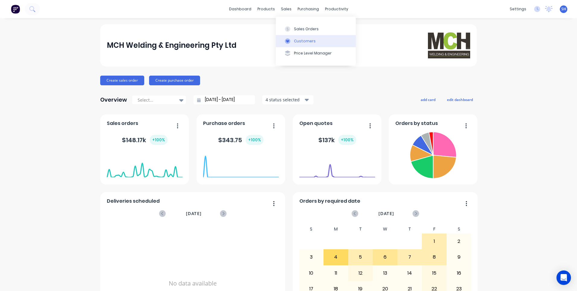
click at [303, 40] on div "Customers" at bounding box center [305, 40] width 22 height 5
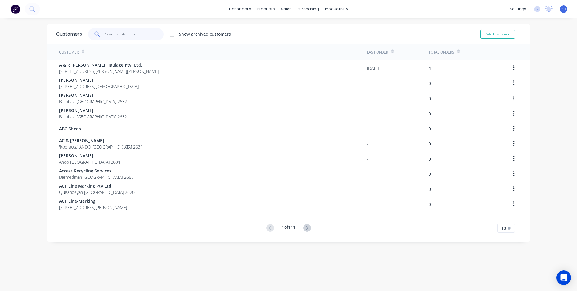
click at [116, 34] on input "text" at bounding box center [134, 34] width 59 height 12
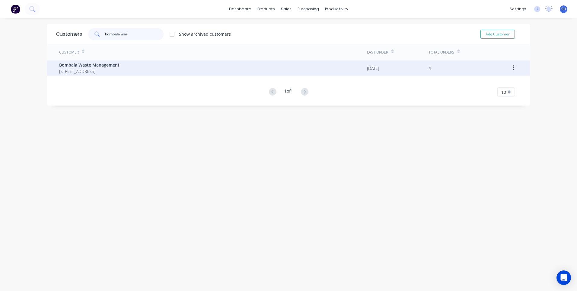
type input "bombala was"
click at [97, 66] on span "Bombala Waste Management" at bounding box center [89, 65] width 60 height 6
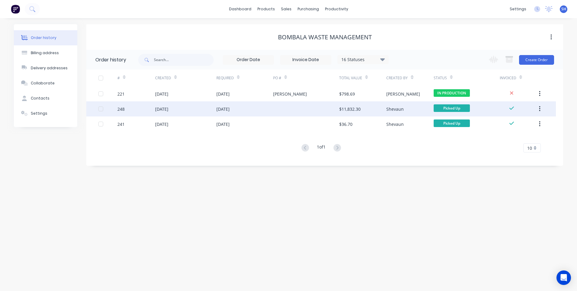
click at [230, 107] on div "[DATE]" at bounding box center [223, 109] width 13 height 6
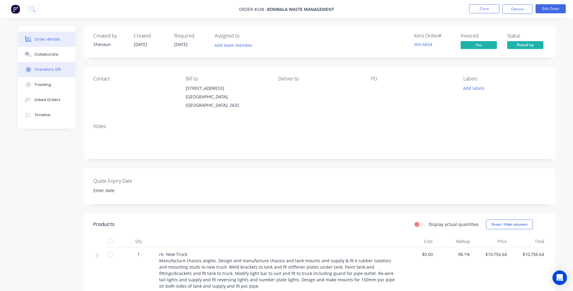
click at [43, 68] on div "Checklists 0/0" at bounding box center [47, 69] width 27 height 5
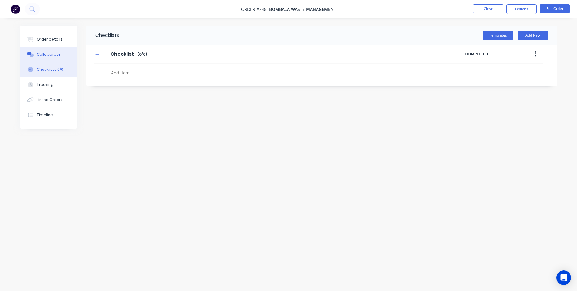
click at [44, 52] on div "Collaborate" at bounding box center [49, 54] width 24 height 5
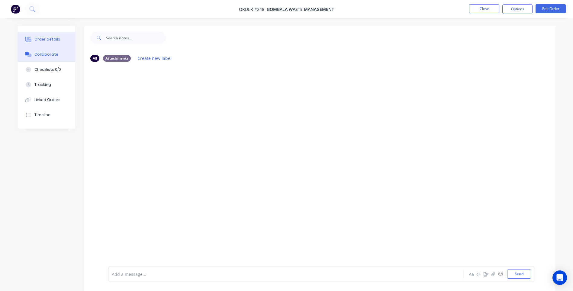
click at [52, 37] on div "Order details" at bounding box center [47, 39] width 26 height 5
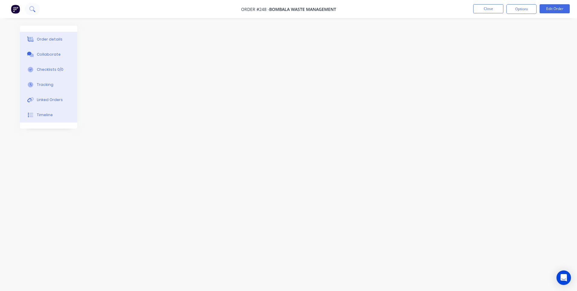
click at [33, 8] on icon at bounding box center [32, 9] width 6 height 6
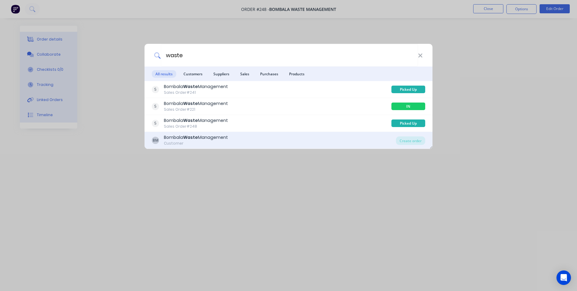
type input "waste"
click at [171, 139] on div "Bombala Waste Management" at bounding box center [196, 137] width 64 height 6
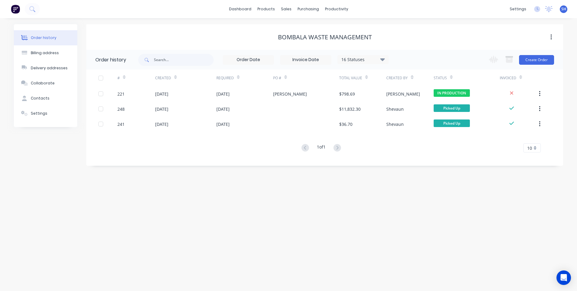
click at [355, 60] on div "16 Statuses" at bounding box center [363, 59] width 51 height 7
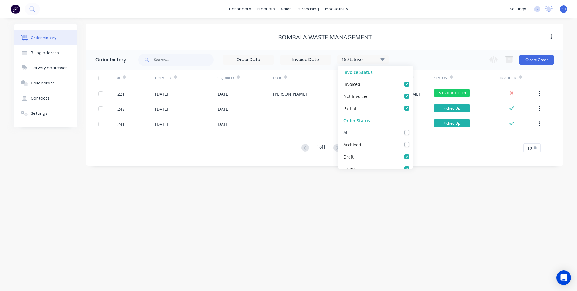
click at [365, 133] on div "All" at bounding box center [375, 132] width 75 height 12
click at [379, 143] on div "Archived" at bounding box center [375, 144] width 75 height 12
click at [413, 141] on label at bounding box center [413, 141] width 0 height 0
click at [413, 144] on input "checkbox" at bounding box center [415, 144] width 5 height 6
checkbox input "true"
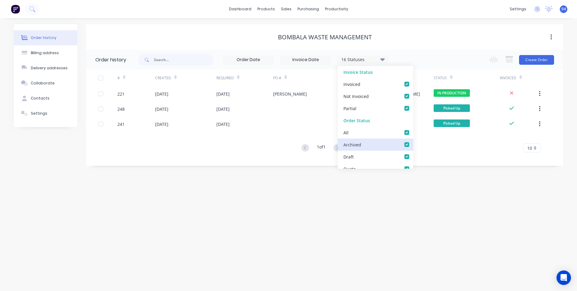
checkbox input "true"
click at [299, 191] on div "Order history Billing address Delivery addresses Collaborate Contacts Settings …" at bounding box center [288, 154] width 577 height 272
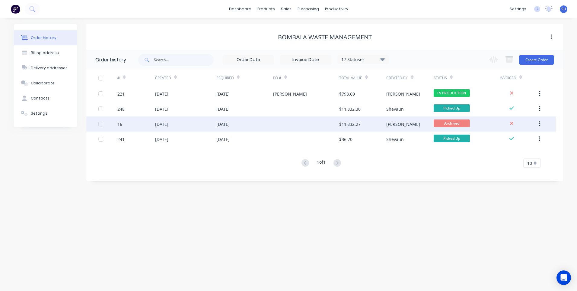
click at [246, 122] on div "[DATE]" at bounding box center [245, 123] width 57 height 15
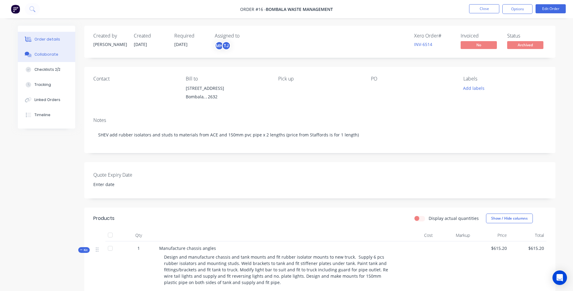
click at [47, 53] on div "Collaborate" at bounding box center [46, 54] width 24 height 5
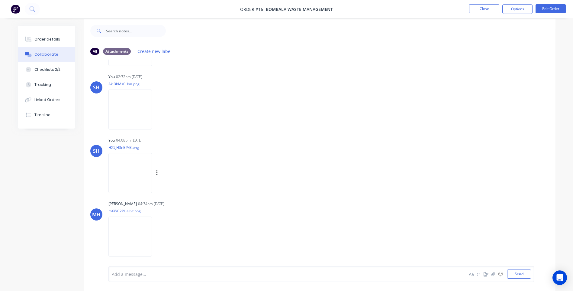
scroll to position [9, 0]
click at [131, 230] on img at bounding box center [129, 234] width 43 height 40
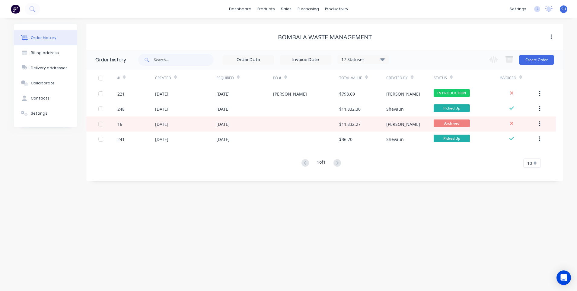
click at [357, 58] on div "17 Statuses" at bounding box center [363, 59] width 51 height 7
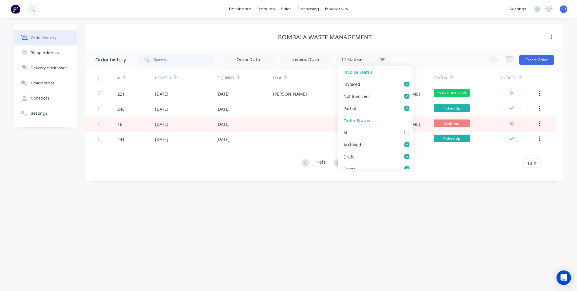
click at [413, 141] on label at bounding box center [413, 141] width 0 height 0
click at [413, 144] on input "checkbox" at bounding box center [415, 144] width 5 height 6
checkbox input "false"
click at [381, 204] on div "Order history Billing address Delivery addresses Collaborate Contacts Settings …" at bounding box center [288, 154] width 577 height 272
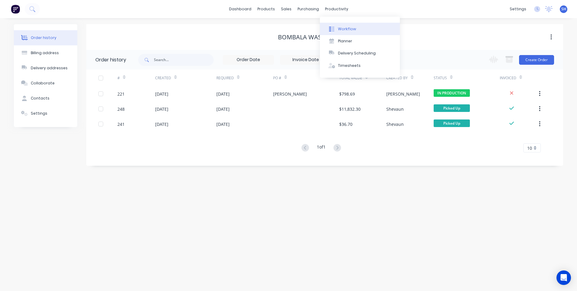
click at [346, 29] on div "Workflow" at bounding box center [347, 28] width 18 height 5
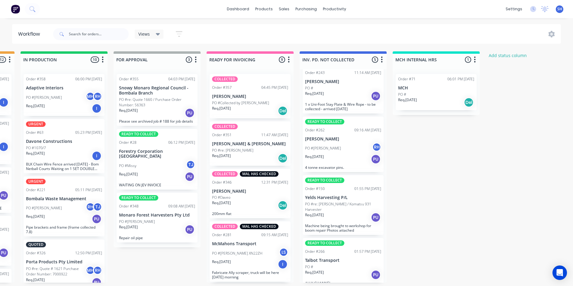
scroll to position [0, 364]
click at [256, 201] on div "Req. [DATE] Del" at bounding box center [250, 205] width 76 height 10
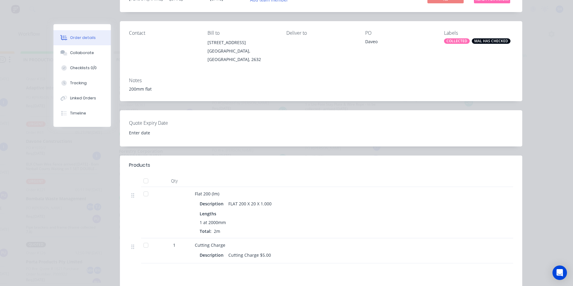
scroll to position [0, 0]
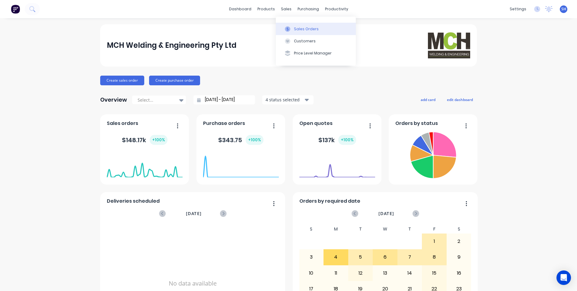
click at [300, 28] on div "Sales Orders" at bounding box center [306, 28] width 25 height 5
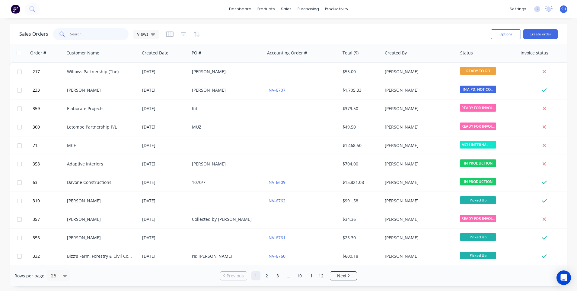
click at [76, 34] on input "text" at bounding box center [99, 34] width 59 height 12
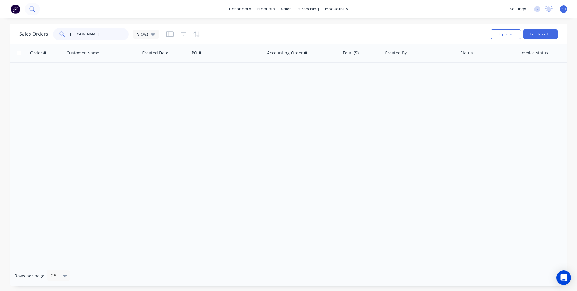
type input "bryce bui"
click at [30, 7] on icon at bounding box center [32, 9] width 6 height 6
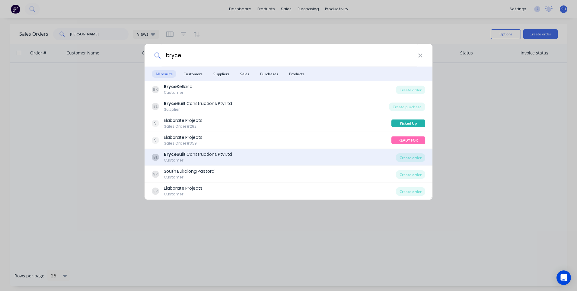
type input "bryce"
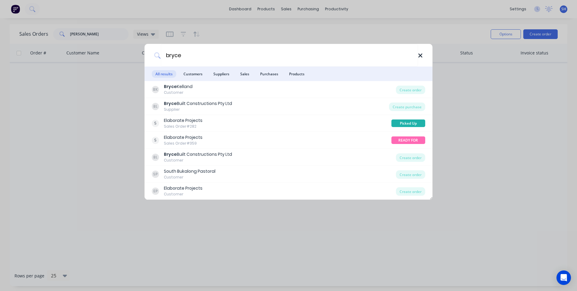
click at [419, 55] on icon at bounding box center [420, 55] width 5 height 7
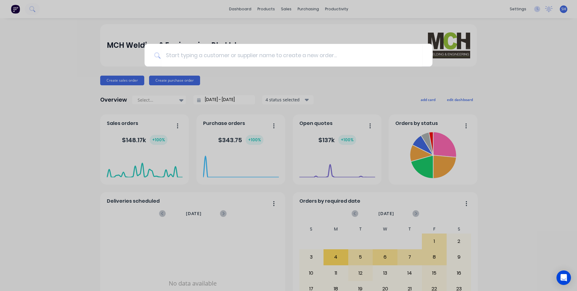
click at [283, 10] on div at bounding box center [288, 145] width 577 height 291
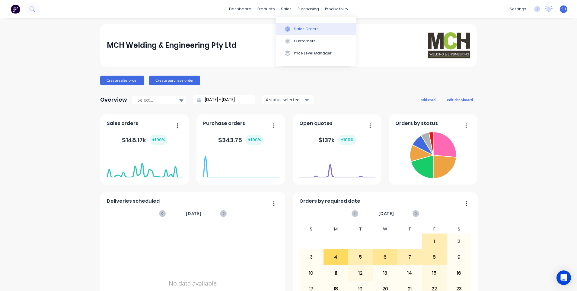
click at [303, 26] on div "Sales Orders" at bounding box center [306, 28] width 25 height 5
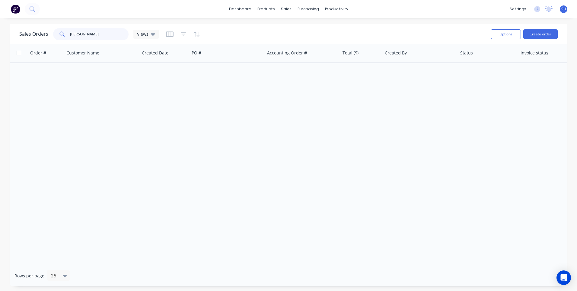
drag, startPoint x: 89, startPoint y: 34, endPoint x: 43, endPoint y: 34, distance: 45.3
click at [43, 34] on div "Sales Orders bryce bui Views" at bounding box center [89, 34] width 140 height 12
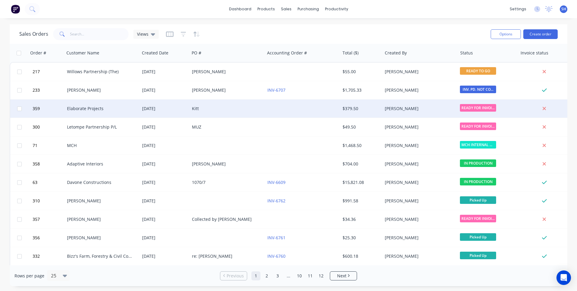
click at [287, 107] on div at bounding box center [302, 108] width 75 height 18
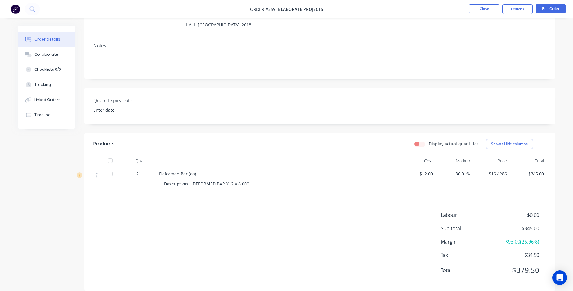
scroll to position [83, 0]
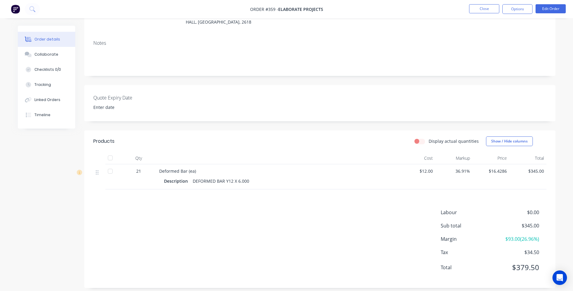
click at [459, 90] on div "Quote Expiry Date" at bounding box center [319, 103] width 471 height 36
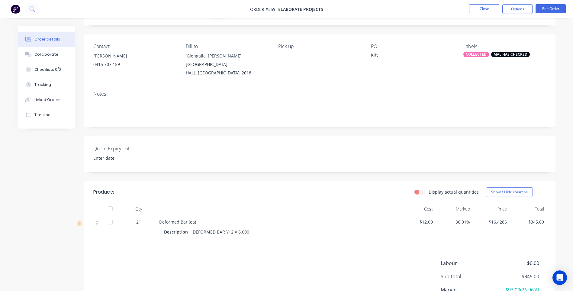
scroll to position [0, 0]
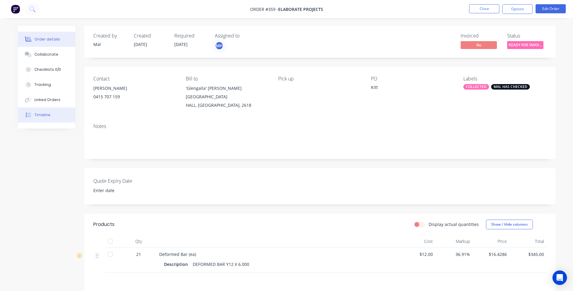
click at [44, 114] on div "Timeline" at bounding box center [42, 114] width 16 height 5
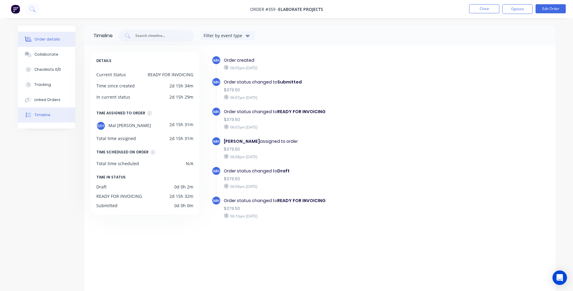
click at [46, 39] on div "Order details" at bounding box center [47, 39] width 26 height 5
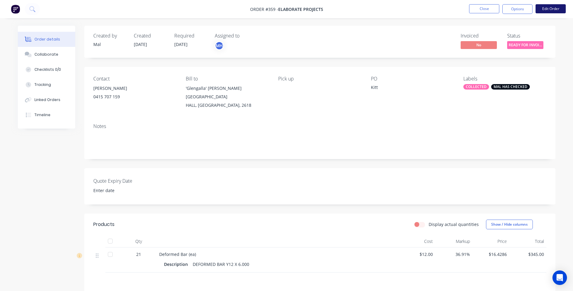
click at [548, 6] on button "Edit Order" at bounding box center [550, 8] width 30 height 9
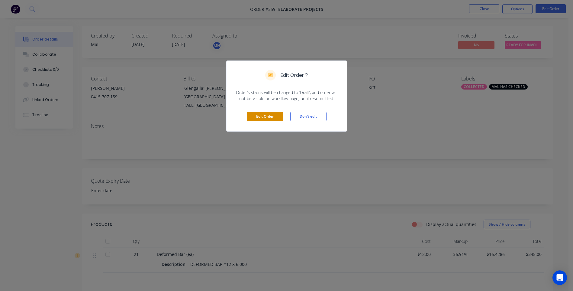
click at [262, 114] on button "Edit Order" at bounding box center [265, 116] width 36 height 9
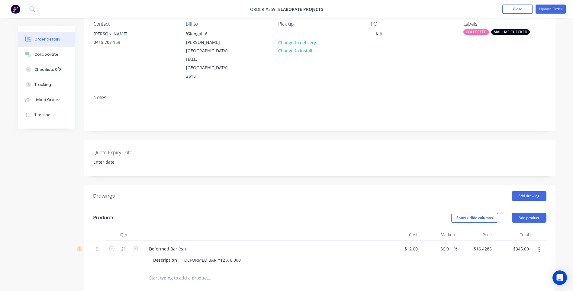
scroll to position [121, 0]
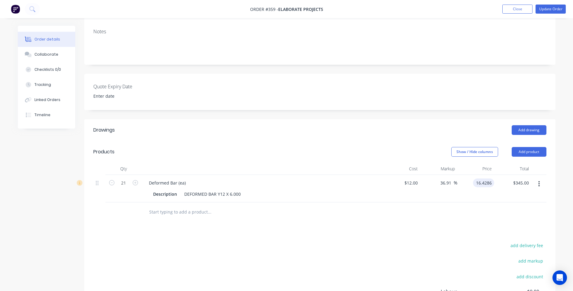
click at [491, 178] on input "16.4286" at bounding box center [484, 182] width 19 height 9
type input "16.00"
type input "33.33"
type input "$16.00"
type input "$336.00"
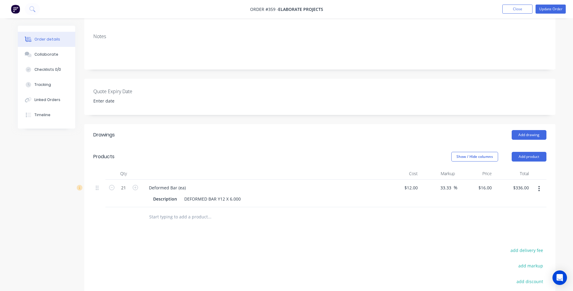
scroll to position [0, 0]
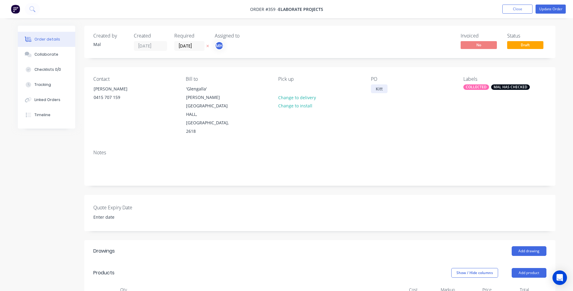
click at [375, 88] on div "Kitt" at bounding box center [379, 88] width 17 height 9
click at [390, 88] on div "re: Kitt" at bounding box center [382, 88] width 23 height 9
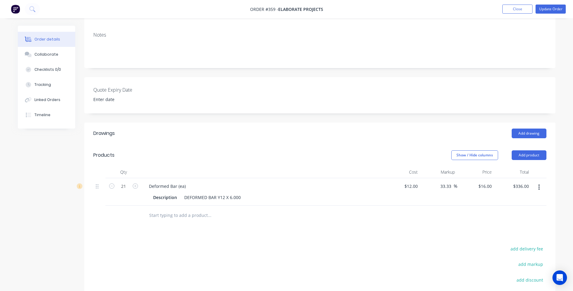
scroll to position [121, 0]
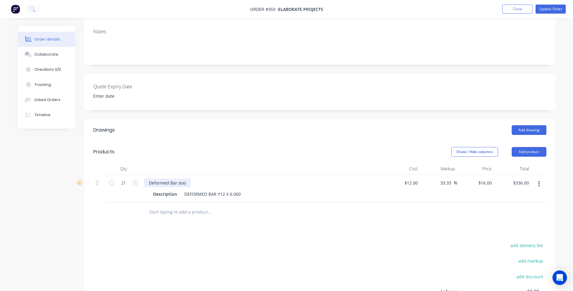
click at [186, 178] on div "Deformed Bar (ea)" at bounding box center [167, 182] width 47 height 9
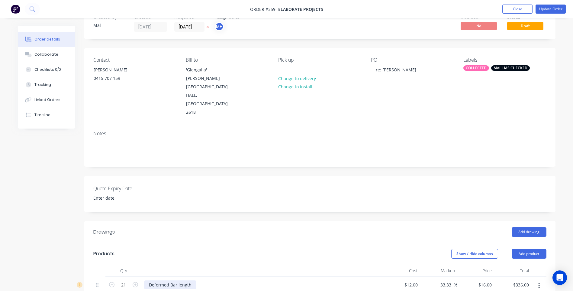
scroll to position [0, 0]
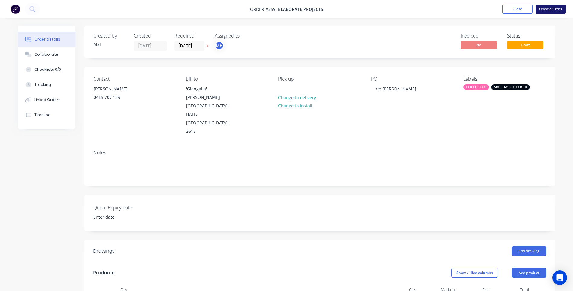
click at [547, 9] on button "Update Order" at bounding box center [550, 9] width 30 height 9
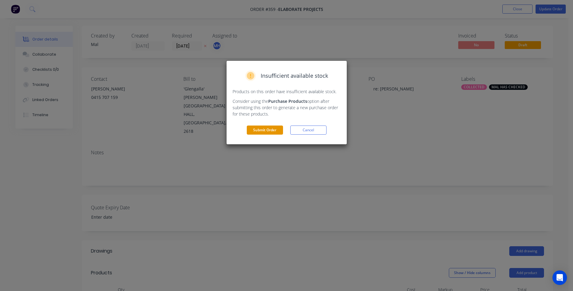
click at [263, 130] on button "Submit Order" at bounding box center [265, 129] width 36 height 9
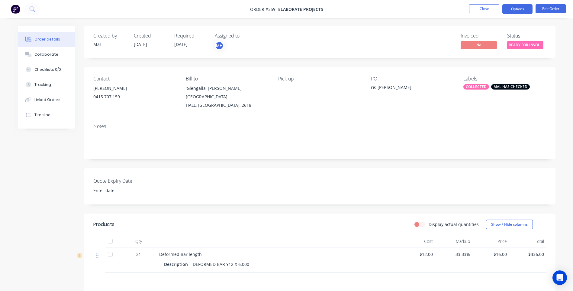
click at [516, 9] on button "Options" at bounding box center [517, 9] width 30 height 10
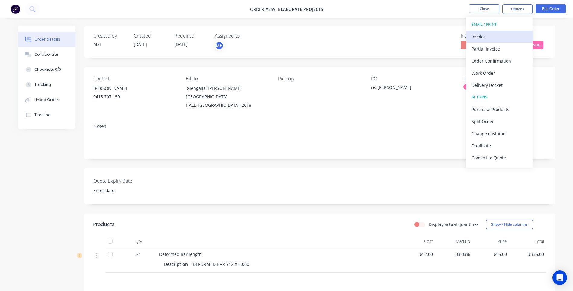
click at [484, 35] on div "Invoice" at bounding box center [499, 36] width 56 height 9
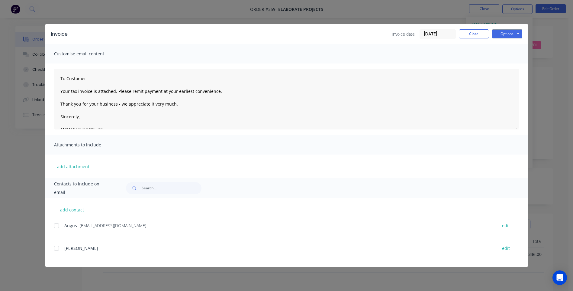
click at [57, 225] on div at bounding box center [56, 225] width 12 height 12
click at [503, 33] on button "Options" at bounding box center [507, 33] width 30 height 9
click at [513, 43] on button "Preview" at bounding box center [511, 45] width 39 height 10
click at [506, 33] on button "Options" at bounding box center [507, 33] width 30 height 9
click at [509, 63] on button "Email" at bounding box center [511, 64] width 39 height 10
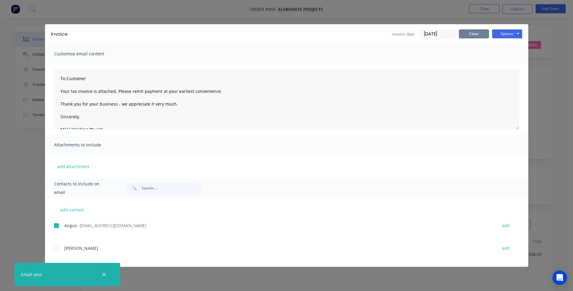
click at [479, 35] on button "Close" at bounding box center [474, 33] width 30 height 9
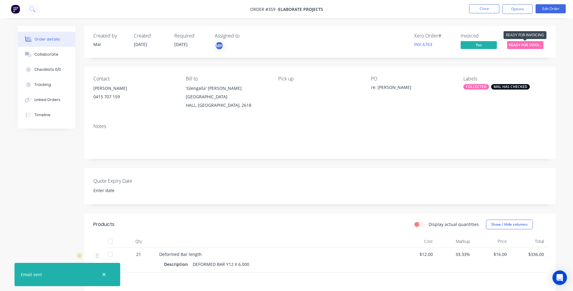
click at [523, 44] on span "READY FOR INVOI..." at bounding box center [525, 45] width 36 height 8
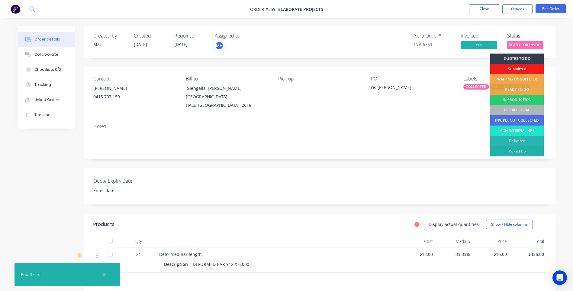
click at [525, 148] on div "Picked Up" at bounding box center [516, 151] width 53 height 10
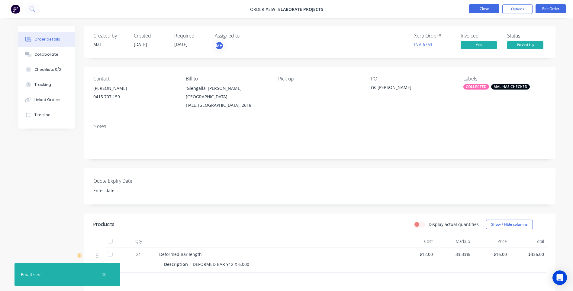
click at [487, 8] on button "Close" at bounding box center [484, 8] width 30 height 9
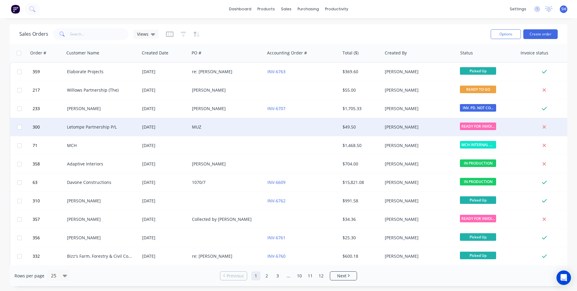
click at [273, 124] on div at bounding box center [302, 127] width 75 height 18
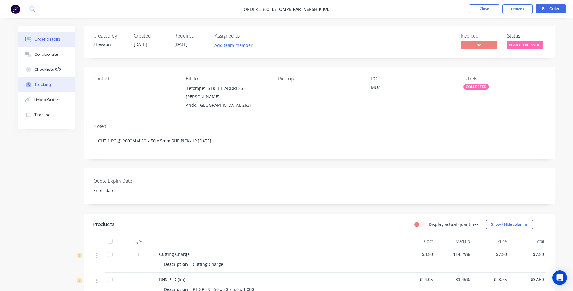
click at [43, 81] on button "Tracking" at bounding box center [46, 84] width 57 height 15
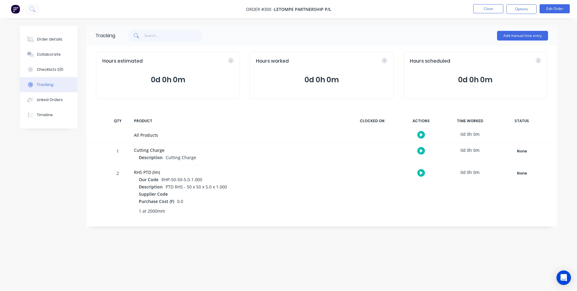
click at [43, 82] on button "Tracking" at bounding box center [48, 84] width 57 height 15
click at [44, 114] on div "Timeline" at bounding box center [45, 114] width 16 height 5
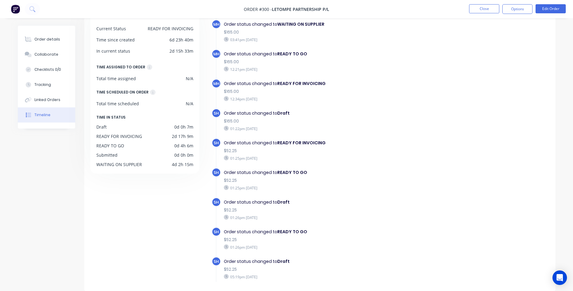
scroll to position [149, 0]
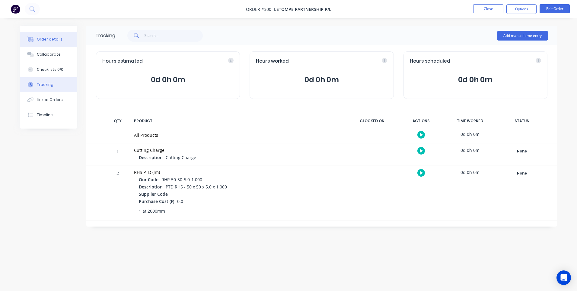
click at [48, 37] on div "Order details" at bounding box center [50, 39] width 26 height 5
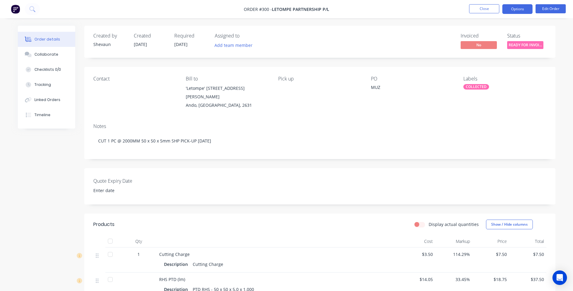
click at [523, 8] on button "Options" at bounding box center [517, 9] width 30 height 10
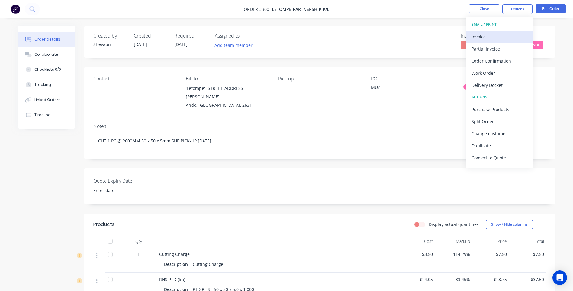
click at [487, 35] on div "Invoice" at bounding box center [499, 36] width 56 height 9
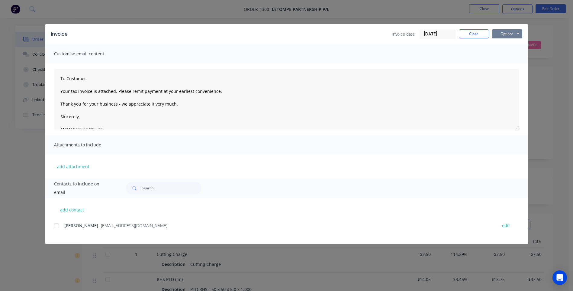
click at [507, 34] on button "Options" at bounding box center [507, 33] width 30 height 9
click at [515, 42] on button "Preview" at bounding box center [511, 45] width 39 height 10
click at [57, 225] on div at bounding box center [56, 225] width 12 height 12
click at [507, 36] on button "Options" at bounding box center [507, 33] width 30 height 9
click at [508, 63] on button "Email" at bounding box center [511, 64] width 39 height 10
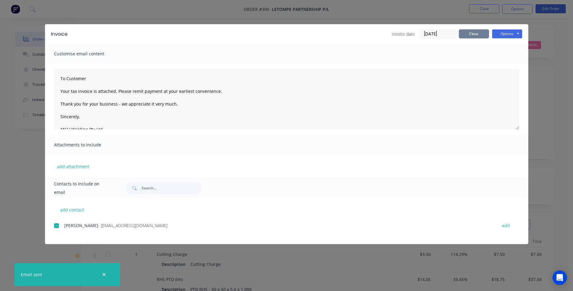
click at [477, 32] on button "Close" at bounding box center [474, 33] width 30 height 9
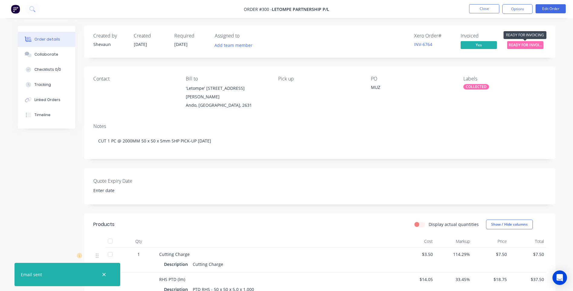
click at [525, 45] on span "READY FOR INVOI..." at bounding box center [525, 45] width 36 height 8
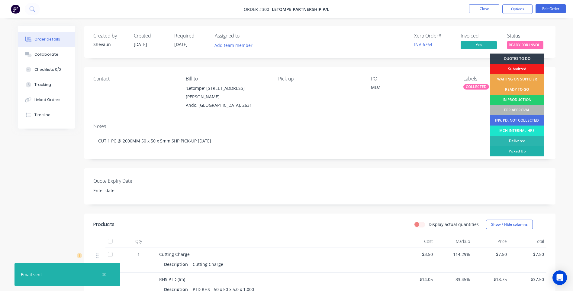
click at [527, 150] on div "Picked Up" at bounding box center [516, 151] width 53 height 10
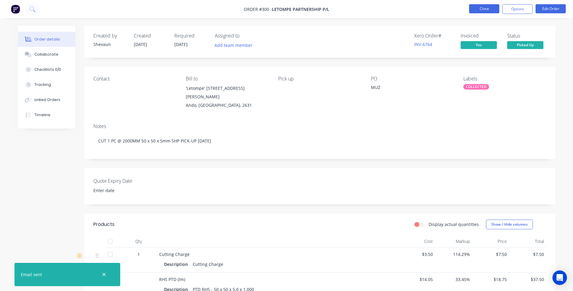
click at [483, 8] on button "Close" at bounding box center [484, 8] width 30 height 9
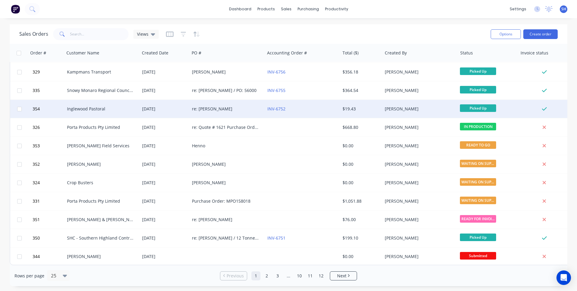
scroll to position [261, 0]
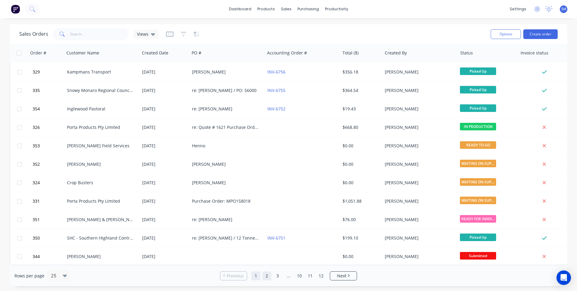
click at [265, 276] on link "2" at bounding box center [266, 275] width 9 height 9
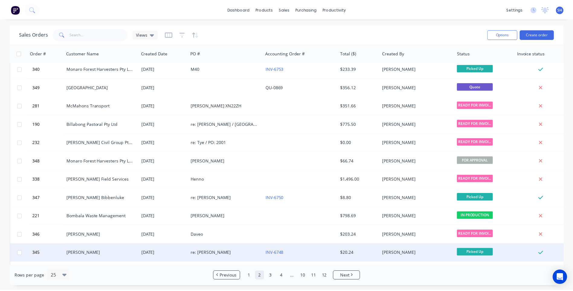
scroll to position [0, 0]
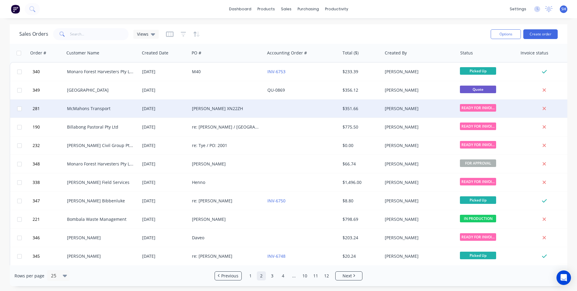
click at [287, 109] on div at bounding box center [302, 108] width 75 height 18
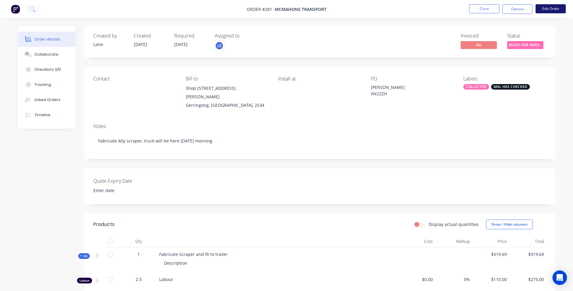
click at [550, 8] on button "Edit Order" at bounding box center [550, 8] width 30 height 9
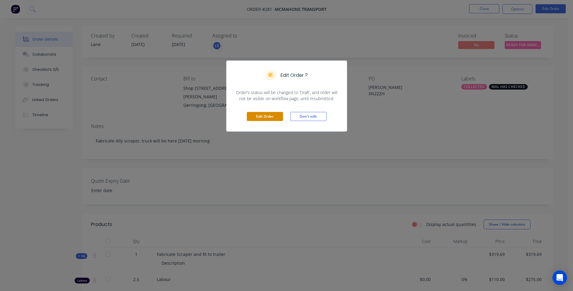
click at [266, 115] on button "Edit Order" at bounding box center [265, 116] width 36 height 9
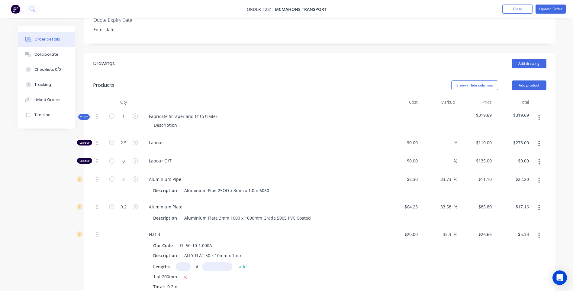
scroll to position [181, 0]
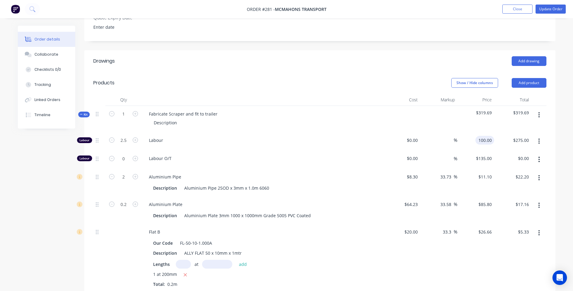
type input "$100.00"
type input "$250.00"
click at [353, 271] on div "1 at 200mm Total: 0.2m" at bounding box center [262, 279] width 219 height 16
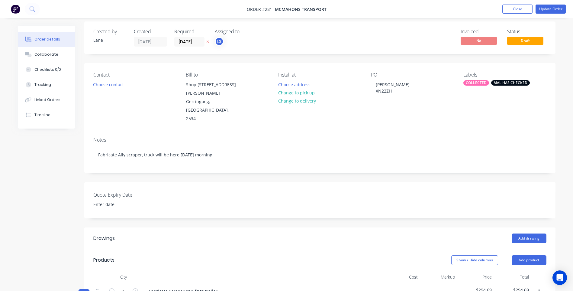
scroll to position [0, 0]
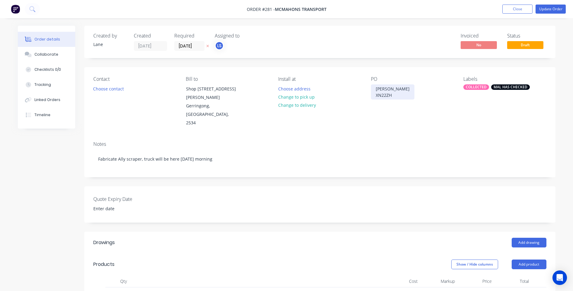
drag, startPoint x: 375, startPoint y: 87, endPoint x: 383, endPoint y: 99, distance: 14.6
click at [374, 87] on div "Dave XN22ZH" at bounding box center [392, 91] width 43 height 15
click at [394, 88] on div "re: Dave XN22ZH" at bounding box center [396, 91] width 50 height 15
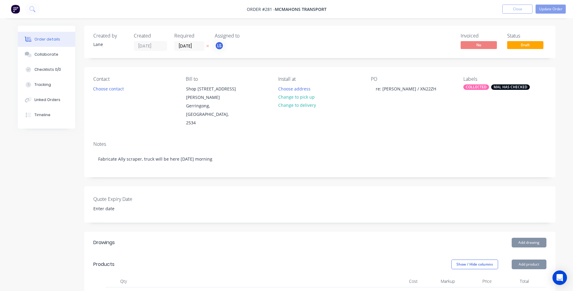
click at [387, 136] on div "Notes Fabricate Ally scraper, truck will be here Tuesday morning" at bounding box center [319, 156] width 471 height 40
click at [552, 8] on button "Update Order" at bounding box center [550, 9] width 30 height 9
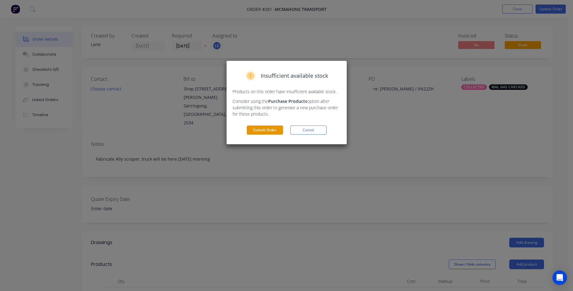
click at [266, 129] on button "Submit Order" at bounding box center [265, 129] width 36 height 9
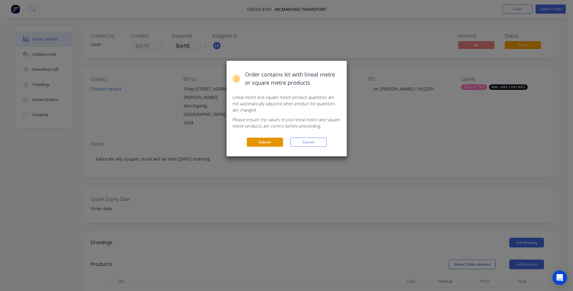
click at [266, 138] on button "Submit" at bounding box center [265, 141] width 36 height 9
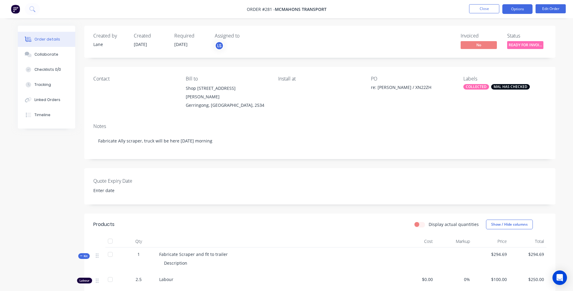
click at [523, 10] on button "Options" at bounding box center [517, 9] width 30 height 10
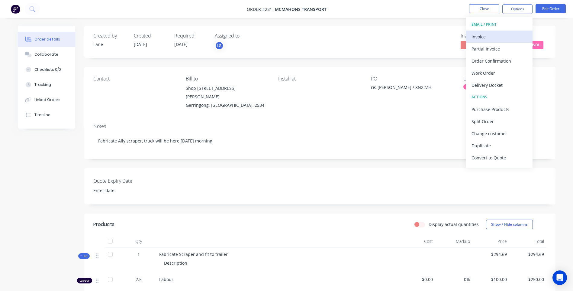
click at [485, 35] on div "Invoice" at bounding box center [499, 36] width 56 height 9
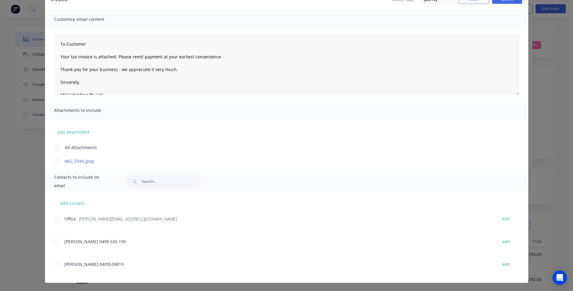
scroll to position [35, 0]
click at [54, 219] on div at bounding box center [56, 218] width 12 height 12
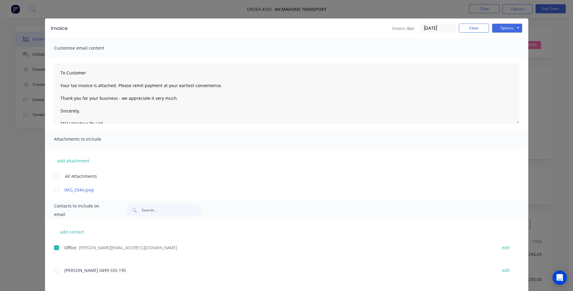
scroll to position [0, 0]
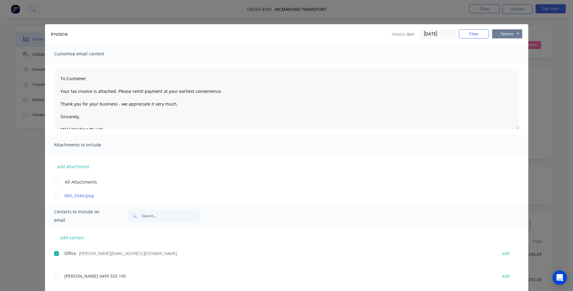
click at [500, 34] on button "Options" at bounding box center [507, 33] width 30 height 9
click at [503, 43] on button "Preview" at bounding box center [511, 45] width 39 height 10
click at [498, 34] on button "Options" at bounding box center [507, 33] width 30 height 9
click at [504, 64] on button "Email" at bounding box center [511, 64] width 39 height 10
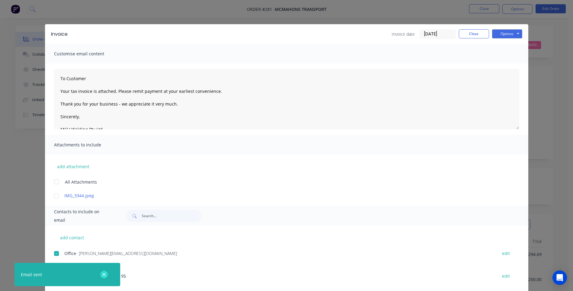
click at [103, 272] on icon "button" at bounding box center [104, 273] width 4 height 5
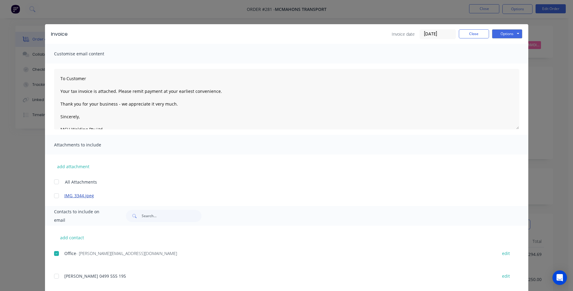
click at [369, 197] on link "IMG_3344.jpeg" at bounding box center [277, 195] width 427 height 6
click at [501, 34] on button "Options" at bounding box center [507, 33] width 30 height 9
click at [505, 63] on button "Email" at bounding box center [511, 64] width 39 height 10
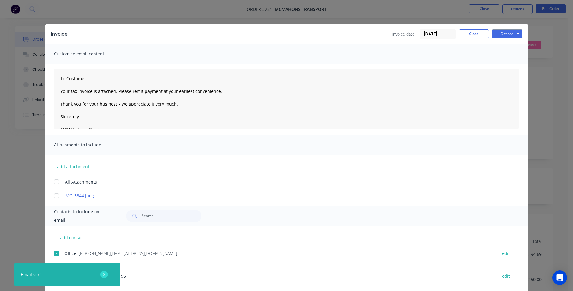
click at [105, 273] on icon "button" at bounding box center [103, 273] width 3 height 3
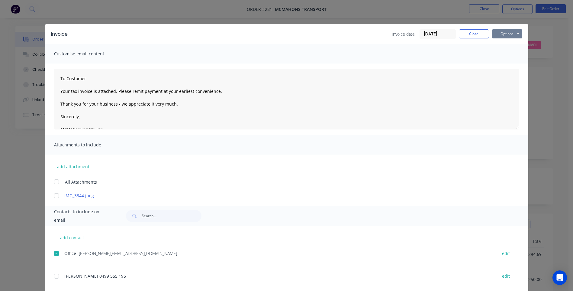
click at [500, 34] on button "Options" at bounding box center [507, 33] width 30 height 9
click at [472, 32] on button "Close" at bounding box center [474, 33] width 30 height 9
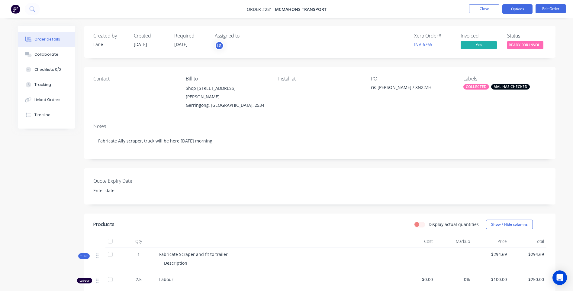
click at [515, 11] on button "Options" at bounding box center [517, 9] width 30 height 10
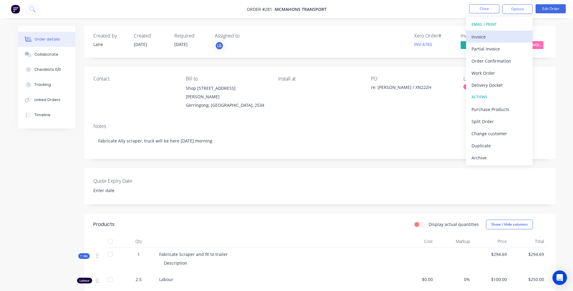
click at [478, 35] on div "Invoice" at bounding box center [499, 36] width 56 height 9
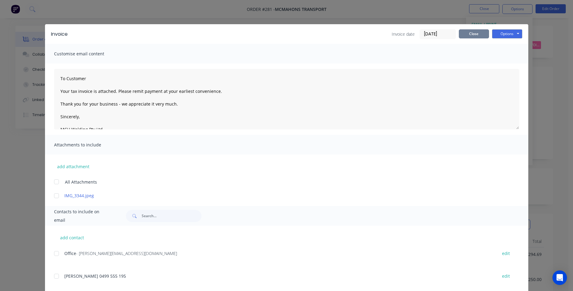
click at [471, 33] on button "Close" at bounding box center [474, 33] width 30 height 9
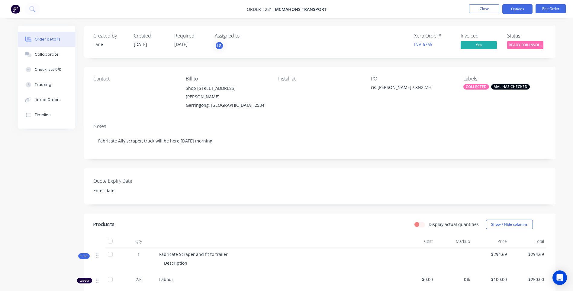
click at [515, 9] on button "Options" at bounding box center [517, 9] width 30 height 10
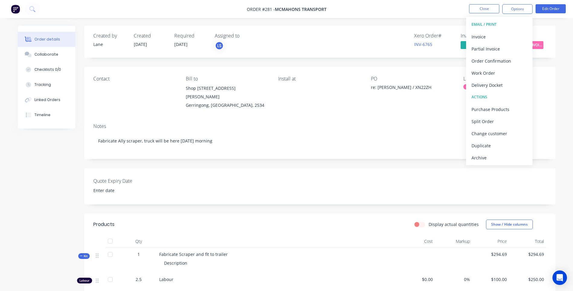
click at [549, 83] on div "Contact Bill to Shop 5/128 Belinda St Gerringong, New South Wales, 2534 Install…" at bounding box center [319, 93] width 471 height 52
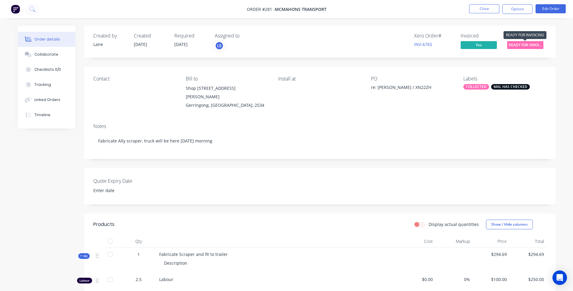
click at [527, 45] on span "READY FOR INVOI..." at bounding box center [525, 45] width 36 height 8
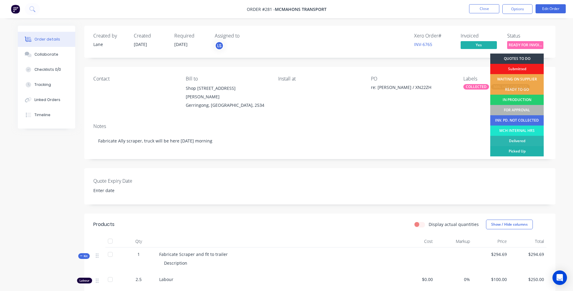
click at [525, 151] on div "Picked Up" at bounding box center [516, 151] width 53 height 10
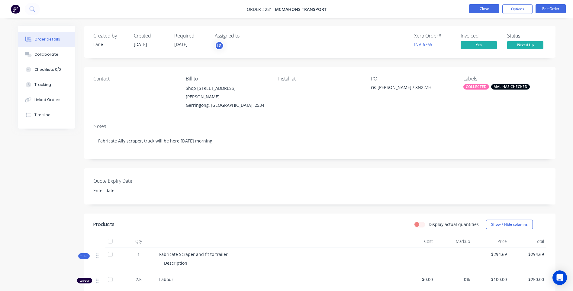
click at [489, 9] on button "Close" at bounding box center [484, 8] width 30 height 9
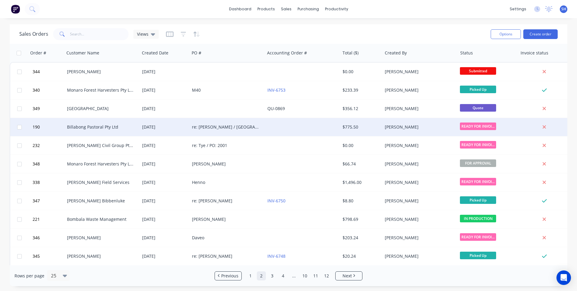
click at [268, 126] on div at bounding box center [302, 127] width 75 height 18
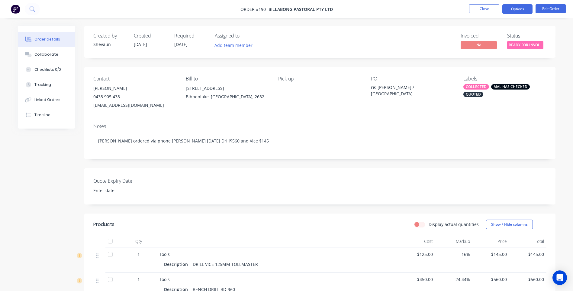
click at [525, 8] on button "Options" at bounding box center [517, 9] width 30 height 10
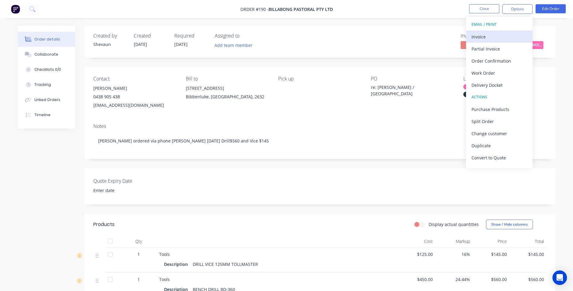
click at [488, 36] on div "Invoice" at bounding box center [499, 36] width 56 height 9
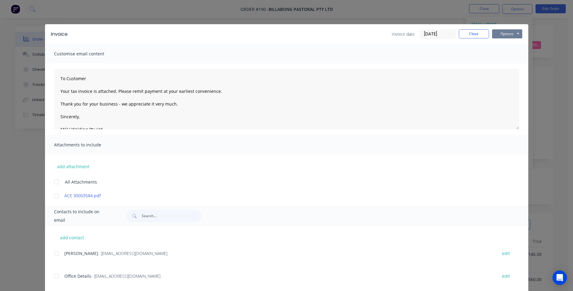
click at [506, 34] on button "Options" at bounding box center [507, 33] width 30 height 9
click at [505, 43] on button "Preview" at bounding box center [511, 45] width 39 height 10
click at [54, 253] on div at bounding box center [56, 253] width 12 height 12
click at [55, 277] on div at bounding box center [56, 276] width 12 height 12
click at [499, 34] on button "Options" at bounding box center [507, 33] width 30 height 9
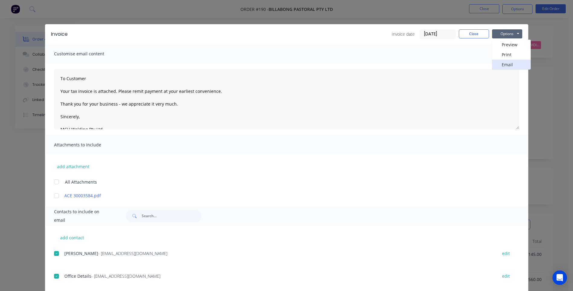
click at [507, 63] on button "Email" at bounding box center [511, 64] width 39 height 10
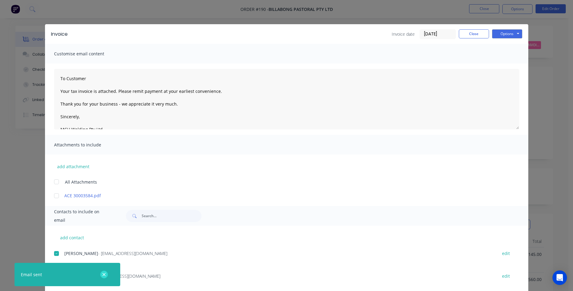
click at [103, 274] on icon "button" at bounding box center [104, 273] width 4 height 5
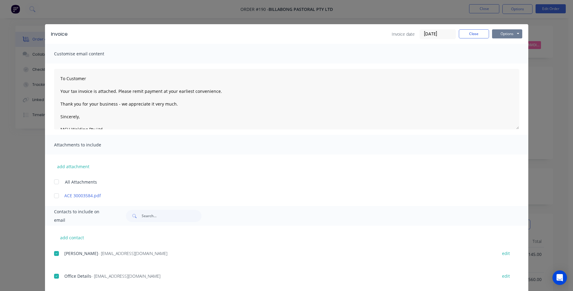
click at [504, 34] on button "Options" at bounding box center [507, 33] width 30 height 9
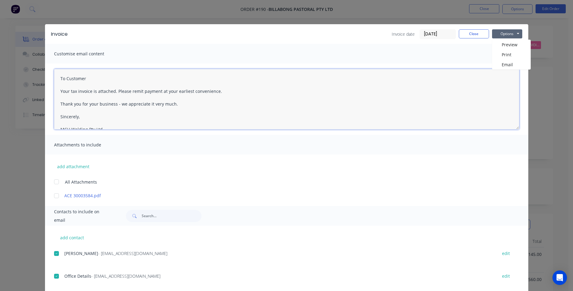
drag, startPoint x: 469, startPoint y: 79, endPoint x: 478, endPoint y: 50, distance: 30.8
click at [470, 78] on textarea "To Customer Your tax invoice is attached. Please remit payment at your earliest…" at bounding box center [286, 99] width 465 height 60
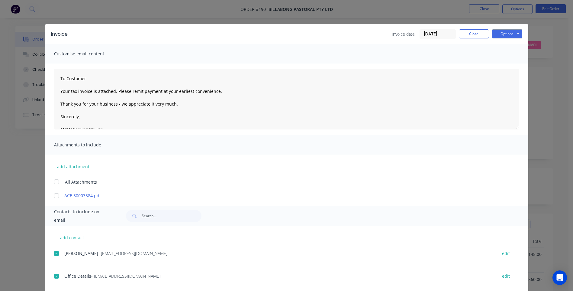
click at [460, 53] on div "Customise email content" at bounding box center [286, 54] width 483 height 20
click at [475, 36] on button "Close" at bounding box center [474, 33] width 30 height 9
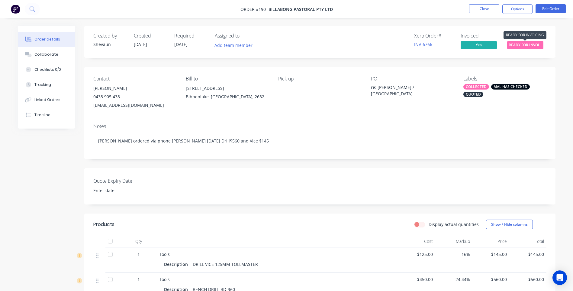
click at [527, 45] on span "READY FOR INVOI..." at bounding box center [525, 45] width 36 height 8
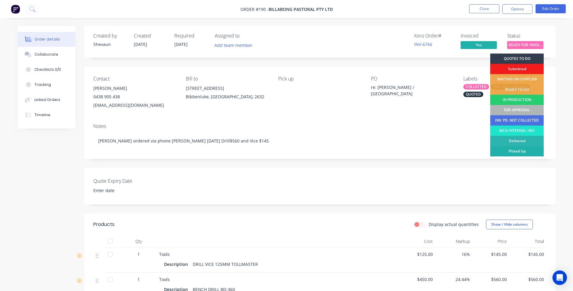
click at [522, 150] on div "Picked Up" at bounding box center [516, 151] width 53 height 10
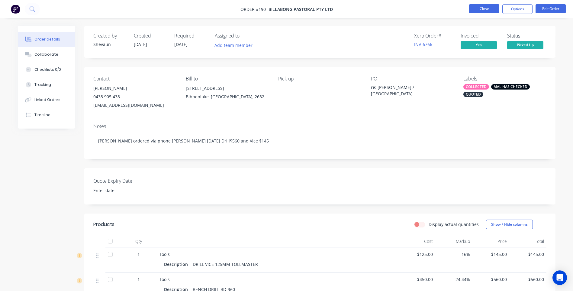
click at [484, 9] on button "Close" at bounding box center [484, 8] width 30 height 9
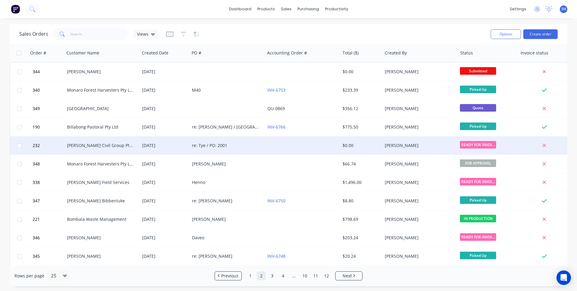
click at [281, 145] on div at bounding box center [302, 145] width 75 height 18
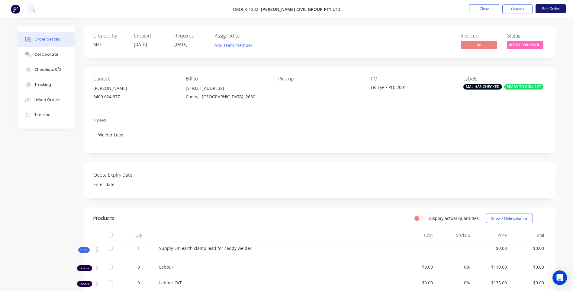
click at [551, 9] on button "Edit Order" at bounding box center [550, 8] width 30 height 9
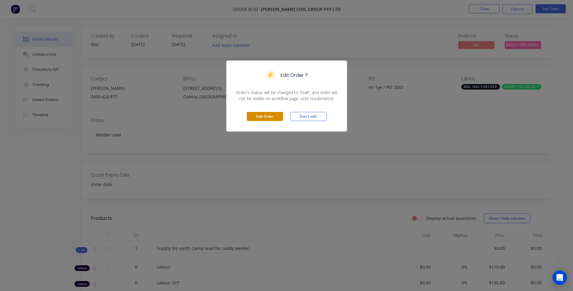
click at [266, 116] on button "Edit Order" at bounding box center [265, 116] width 36 height 9
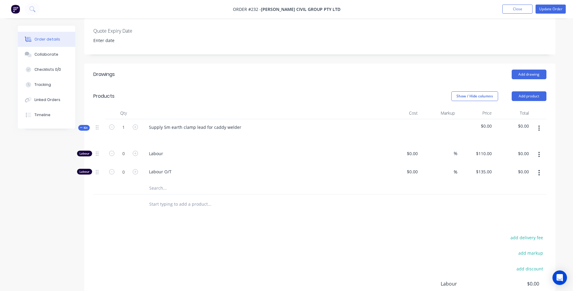
scroll to position [181, 0]
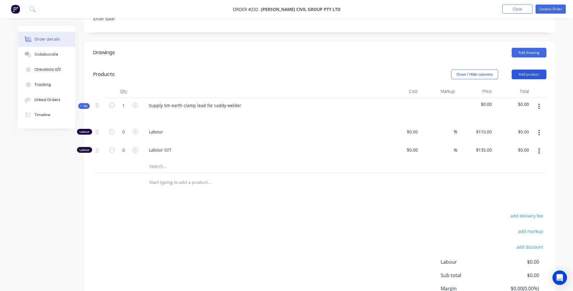
click at [531, 69] on button "Add product" at bounding box center [529, 74] width 35 height 10
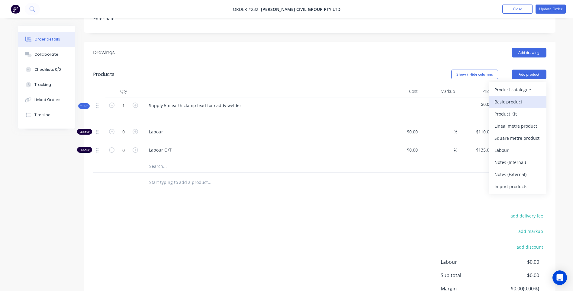
click at [516, 97] on div "Basic product" at bounding box center [517, 101] width 47 height 9
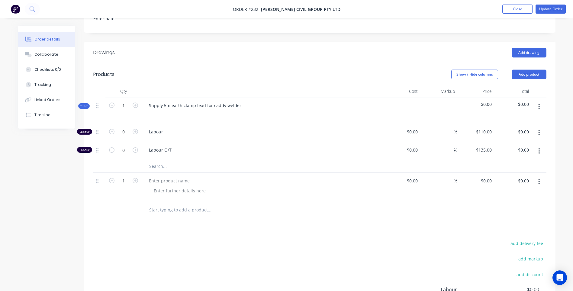
click at [538, 179] on icon "button" at bounding box center [538, 181] width 1 height 5
click at [509, 229] on div "Delete" at bounding box center [517, 233] width 47 height 9
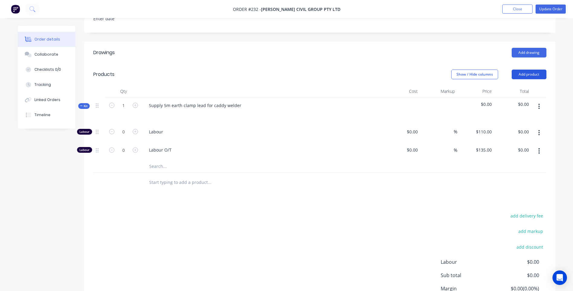
click at [527, 69] on button "Add product" at bounding box center [529, 74] width 35 height 10
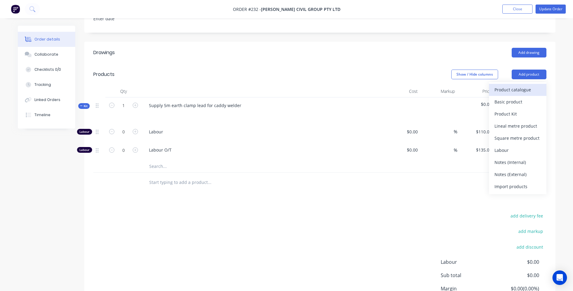
click at [517, 85] on div "Product catalogue" at bounding box center [517, 89] width 47 height 9
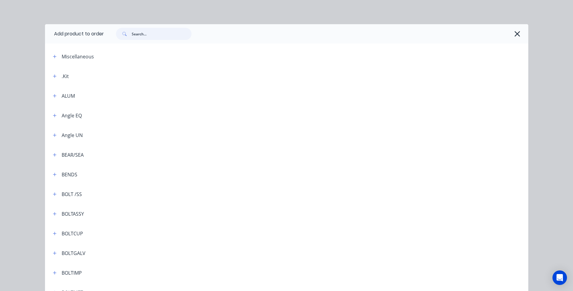
click at [142, 31] on input "text" at bounding box center [162, 34] width 60 height 12
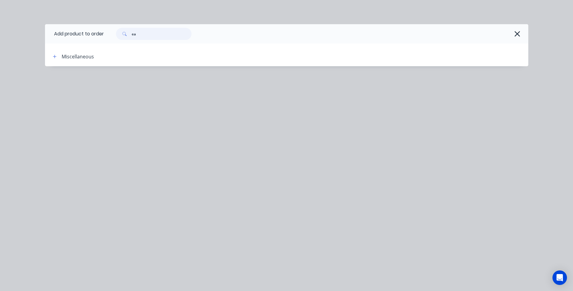
type input "e"
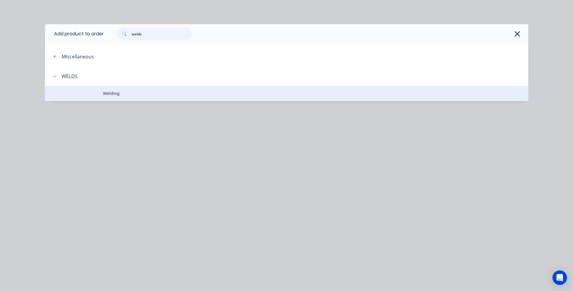
type input "welds"
click at [110, 92] on span "Welding" at bounding box center [273, 93] width 340 height 6
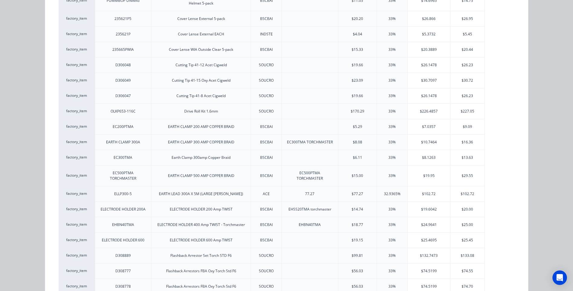
scroll to position [664, 0]
click at [459, 191] on div "$102.72" at bounding box center [467, 192] width 34 height 15
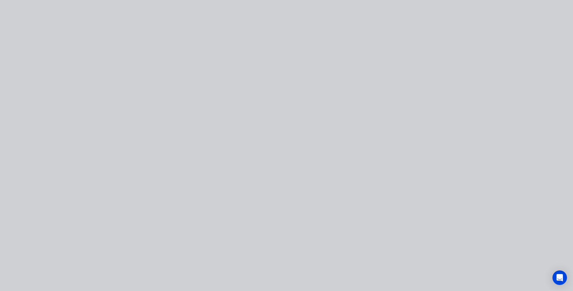
scroll to position [0, 0]
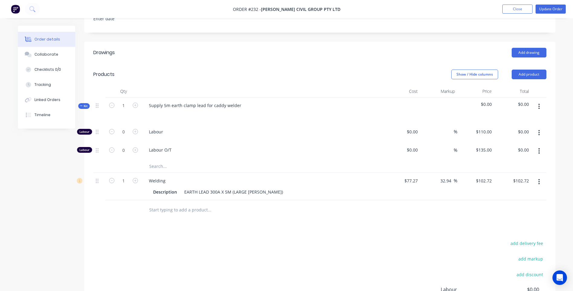
click at [540, 103] on icon "button" at bounding box center [539, 106] width 2 height 7
click at [503, 154] on div "Delete" at bounding box center [517, 158] width 47 height 9
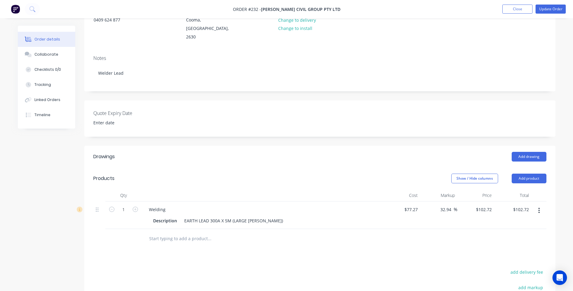
scroll to position [181, 0]
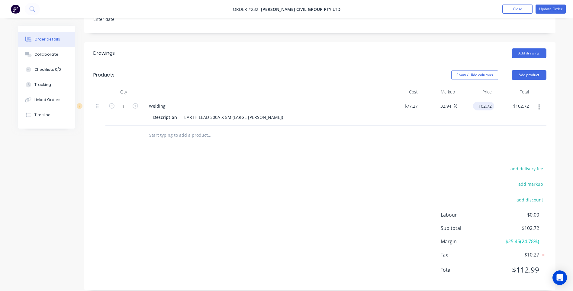
click at [491, 101] on input "102.72" at bounding box center [484, 105] width 19 height 9
type input "102.73"
type input "32.95"
type input "$102.73"
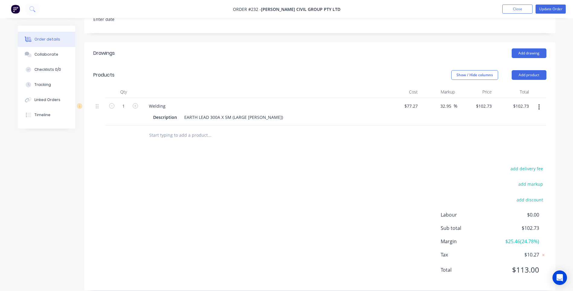
click at [347, 166] on div "add delivery fee add markup add discount Labour $0.00 Sub total $102.73 Margin …" at bounding box center [319, 222] width 453 height 117
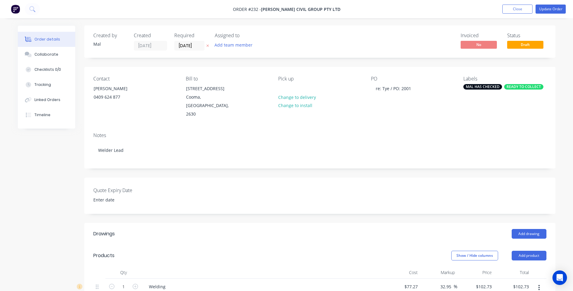
scroll to position [0, 0]
click at [548, 9] on button "Update Order" at bounding box center [550, 9] width 30 height 9
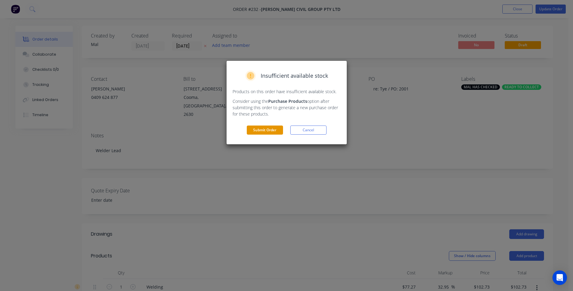
click at [265, 130] on button "Submit Order" at bounding box center [265, 129] width 36 height 9
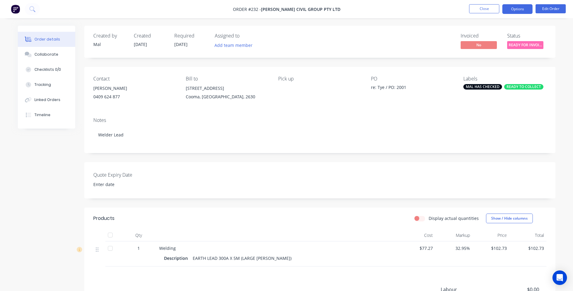
click at [516, 11] on button "Options" at bounding box center [517, 9] width 30 height 10
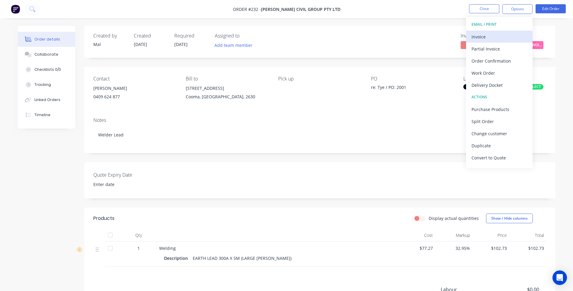
click at [480, 35] on div "Invoice" at bounding box center [499, 36] width 56 height 9
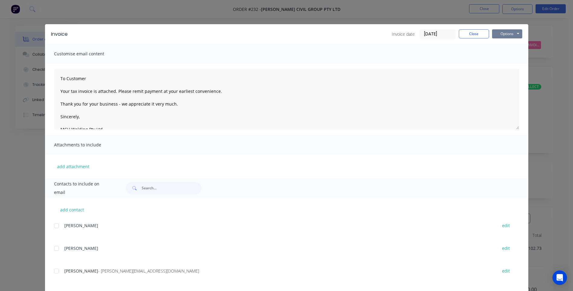
click at [506, 34] on button "Options" at bounding box center [507, 33] width 30 height 9
click at [503, 44] on button "Preview" at bounding box center [511, 45] width 39 height 10
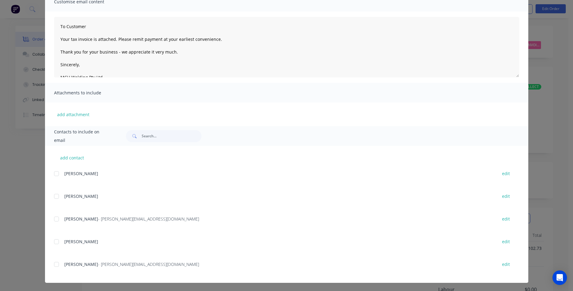
scroll to position [52, 0]
click at [53, 220] on div at bounding box center [56, 218] width 12 height 12
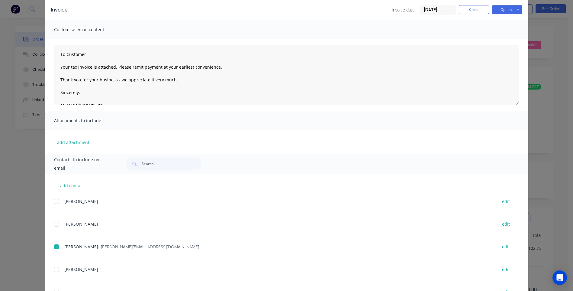
scroll to position [0, 0]
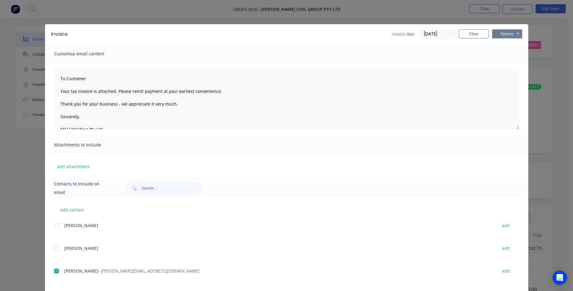
click at [504, 33] on button "Options" at bounding box center [507, 33] width 30 height 9
click at [504, 64] on button "Email" at bounding box center [511, 64] width 39 height 10
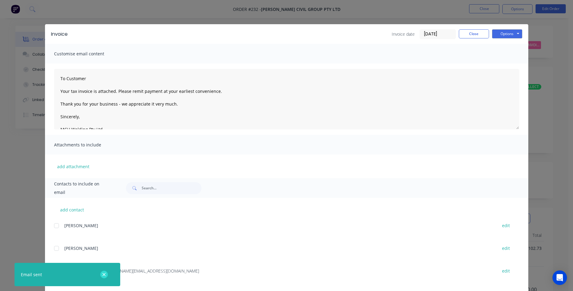
click at [103, 274] on icon "button" at bounding box center [104, 273] width 4 height 5
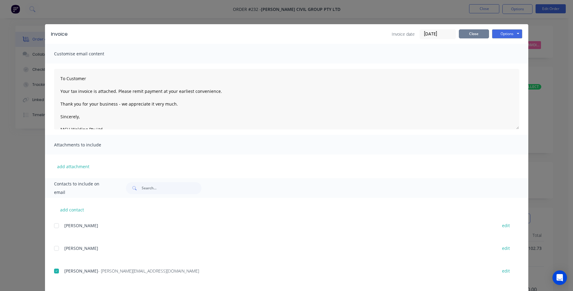
click at [475, 34] on button "Close" at bounding box center [474, 33] width 30 height 9
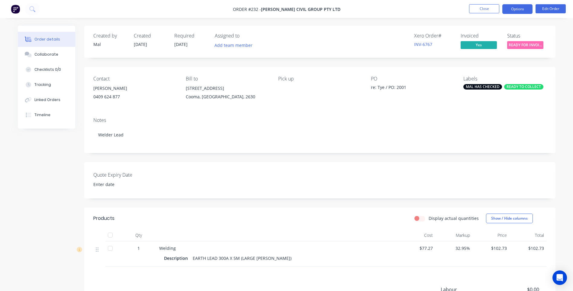
click at [519, 10] on button "Options" at bounding box center [517, 9] width 30 height 10
click at [439, 119] on div "Notes" at bounding box center [319, 120] width 453 height 6
click at [524, 45] on span "READY FOR INVOI..." at bounding box center [525, 45] width 36 height 8
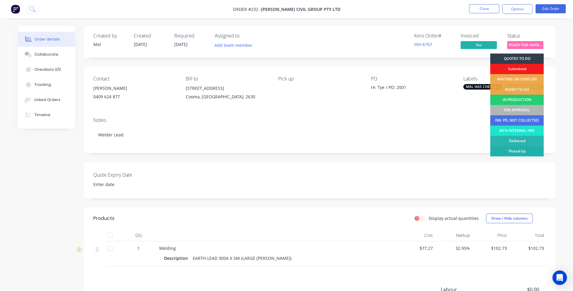
click at [516, 150] on div "Picked Up" at bounding box center [516, 151] width 53 height 10
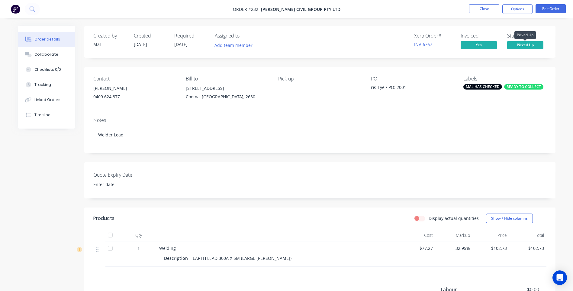
click at [524, 45] on span "Picked Up" at bounding box center [525, 45] width 36 height 8
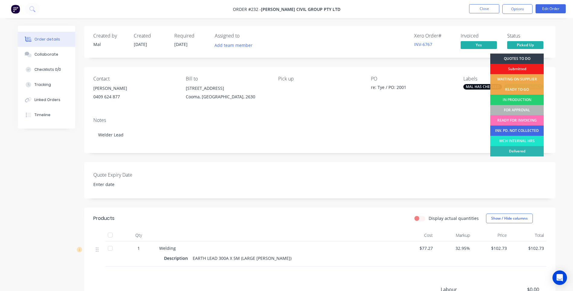
click at [514, 129] on div "INV. PD. NOT COLLECTED" at bounding box center [516, 130] width 53 height 10
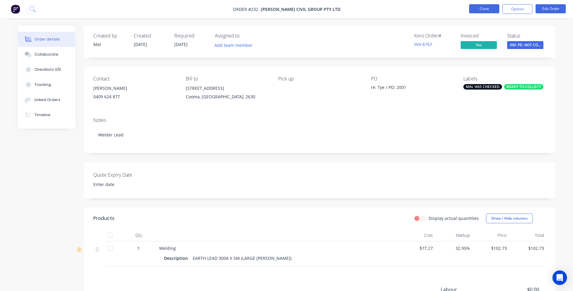
click at [480, 8] on button "Close" at bounding box center [484, 8] width 30 height 9
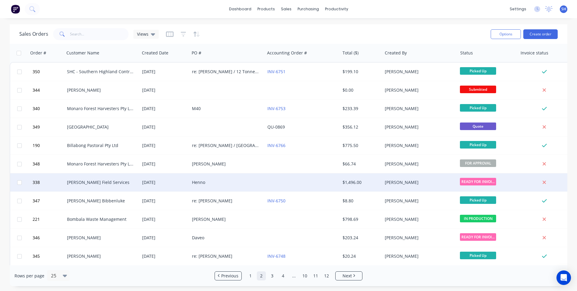
click at [292, 181] on div at bounding box center [302, 182] width 75 height 18
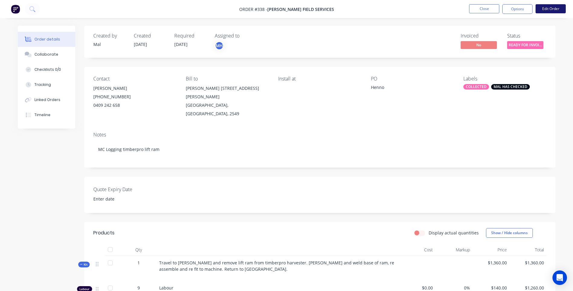
click at [547, 6] on button "Edit Order" at bounding box center [550, 8] width 30 height 9
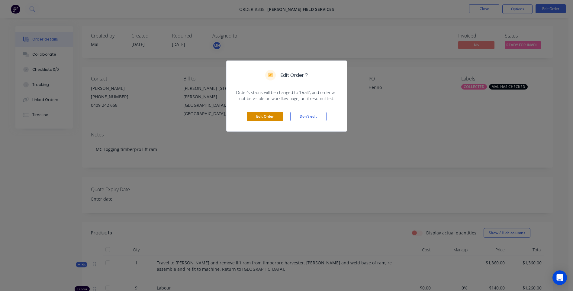
click at [271, 115] on button "Edit Order" at bounding box center [265, 116] width 36 height 9
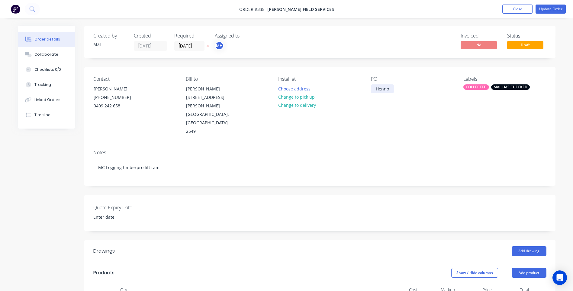
click at [374, 90] on div "Henno" at bounding box center [382, 88] width 23 height 9
click at [370, 118] on div "Contact Nathan (02) 6495 6233 0409 242 658 Bill to Mr Nathan Hennessy 157 Mount…" at bounding box center [319, 106] width 471 height 78
click at [545, 10] on button "Update Order" at bounding box center [550, 9] width 30 height 9
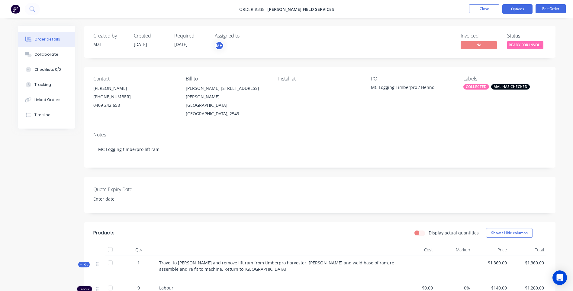
click at [515, 9] on button "Options" at bounding box center [517, 9] width 30 height 10
click at [551, 82] on div "Contact Nathan (02) 6495 6233 0409 242 658 Bill to Mr Nathan Hennessy 157 Mount…" at bounding box center [319, 97] width 471 height 60
click at [515, 8] on button "Options" at bounding box center [517, 9] width 30 height 10
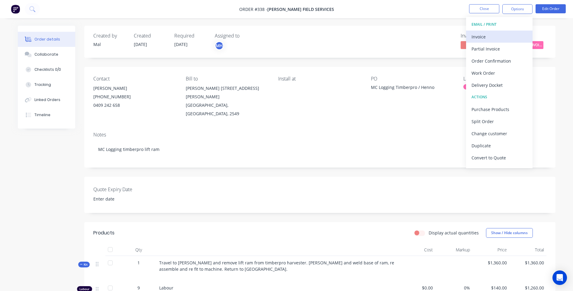
click at [479, 36] on div "Invoice" at bounding box center [499, 36] width 56 height 9
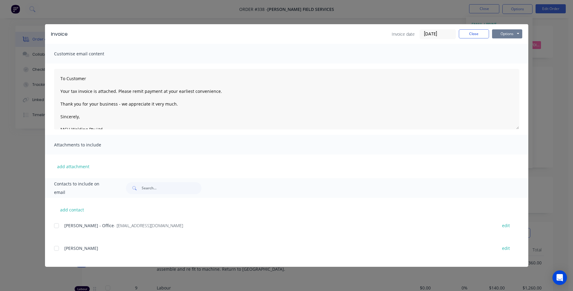
click at [510, 33] on button "Options" at bounding box center [507, 33] width 30 height 9
click at [514, 43] on button "Preview" at bounding box center [511, 45] width 39 height 10
click at [57, 226] on div at bounding box center [56, 225] width 12 height 12
click at [503, 34] on button "Options" at bounding box center [507, 33] width 30 height 9
click at [561, 76] on div "Invoice Invoice date 11/08/25 Close Options Preview Print Email Customise email…" at bounding box center [286, 145] width 573 height 291
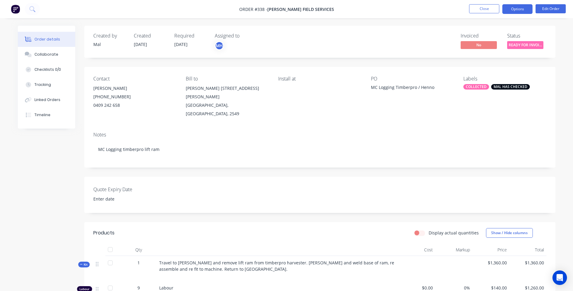
click at [512, 10] on button "Options" at bounding box center [517, 9] width 30 height 10
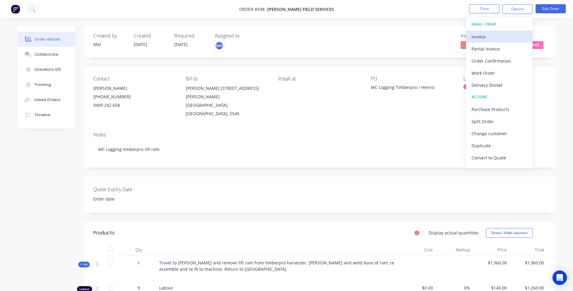
click at [482, 35] on div "Invoice" at bounding box center [499, 36] width 56 height 9
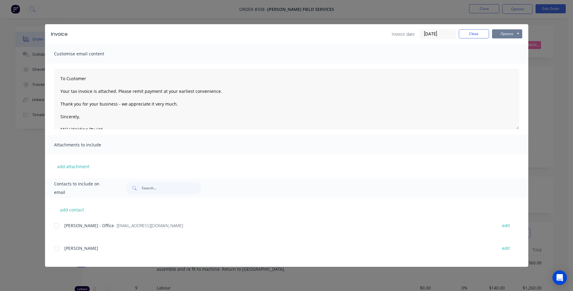
click at [513, 34] on button "Options" at bounding box center [507, 33] width 30 height 9
click at [503, 64] on button "Email" at bounding box center [511, 64] width 39 height 10
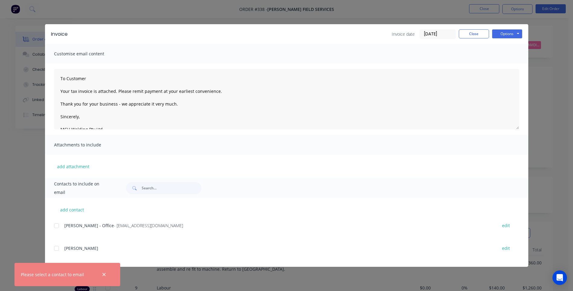
click at [57, 226] on div at bounding box center [56, 225] width 12 height 12
click at [512, 33] on button "Options" at bounding box center [507, 33] width 30 height 9
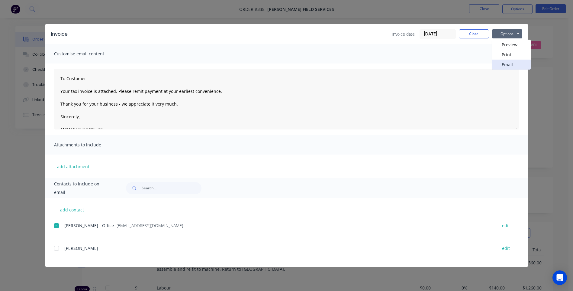
click at [509, 65] on button "Email" at bounding box center [511, 64] width 39 height 10
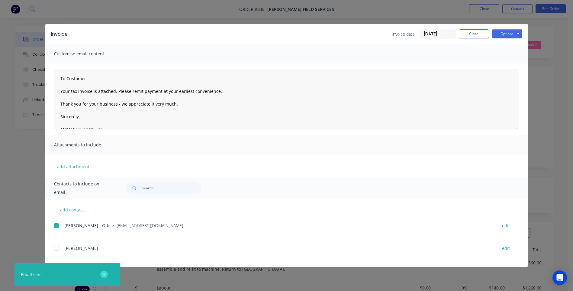
click at [104, 273] on icon "button" at bounding box center [104, 273] width 4 height 5
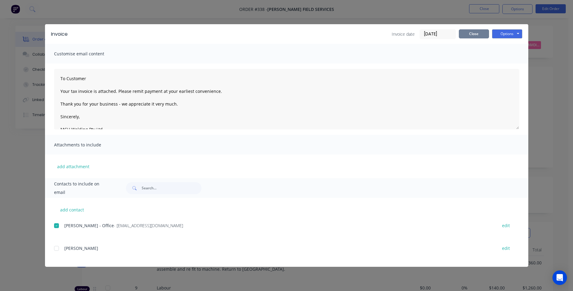
click at [465, 32] on button "Close" at bounding box center [474, 33] width 30 height 9
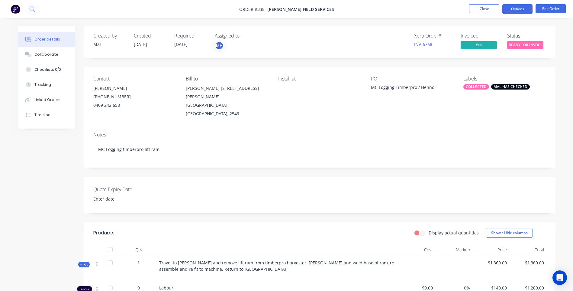
click at [517, 9] on button "Options" at bounding box center [517, 9] width 30 height 10
click at [544, 31] on div "Created by Mal Created 06/08/25 Required 06/08/25 Assigned to MH Xero Order # I…" at bounding box center [319, 42] width 471 height 32
click at [530, 45] on span "READY FOR INVOI..." at bounding box center [525, 45] width 36 height 8
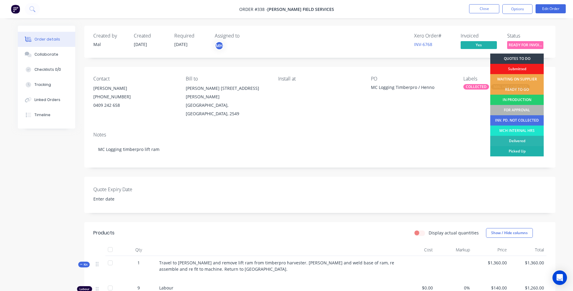
click at [521, 151] on div "Picked Up" at bounding box center [516, 151] width 53 height 10
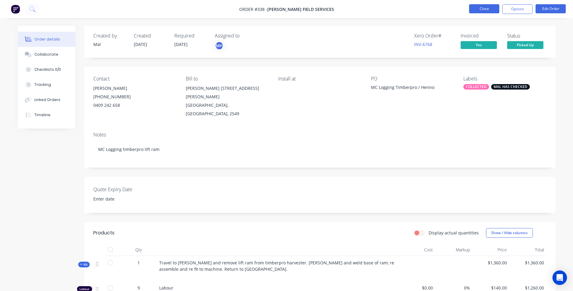
click at [484, 8] on button "Close" at bounding box center [484, 8] width 30 height 9
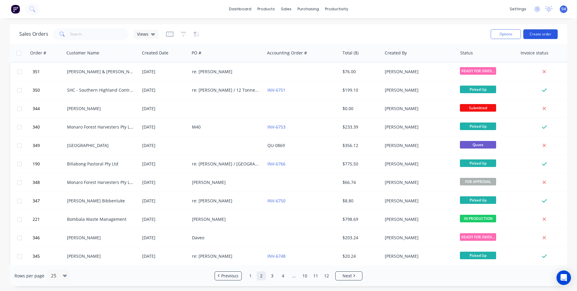
click at [545, 35] on button "Create order" at bounding box center [541, 34] width 34 height 10
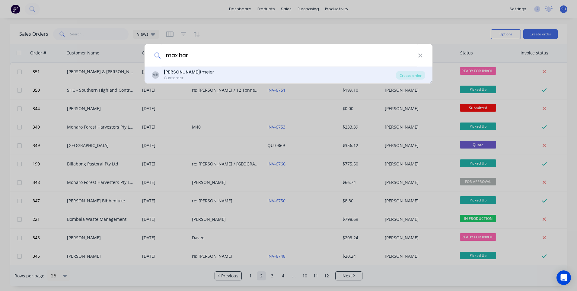
type input "max har"
click at [175, 73] on b "Max Har" at bounding box center [182, 72] width 36 height 6
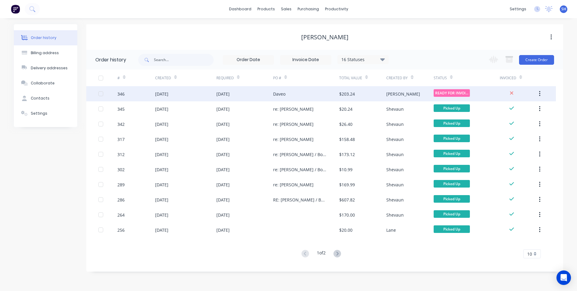
click at [301, 94] on div "Daveo" at bounding box center [306, 93] width 66 height 15
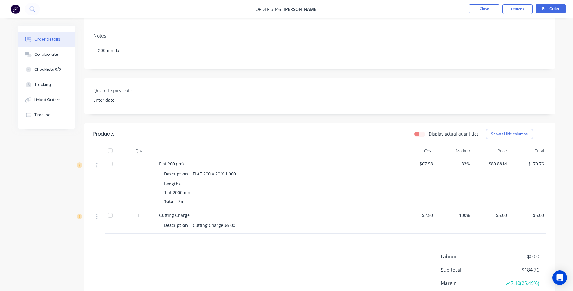
scroll to position [91, 0]
click at [324, 281] on div "Labour $0.00 Sub total $184.76 Margin $47.10 ( 25.49 %) Tax $18.48 Total $203.24" at bounding box center [319, 287] width 453 height 70
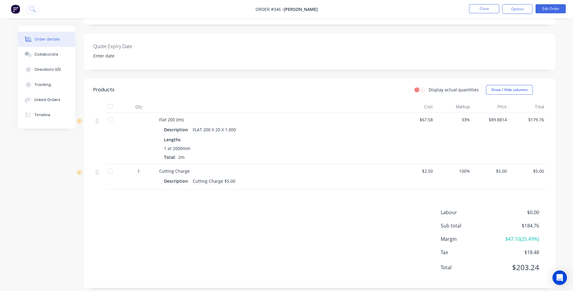
scroll to position [0, 0]
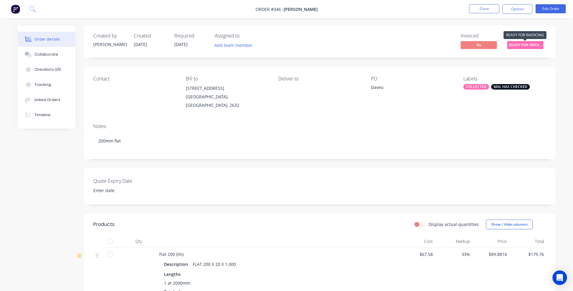
click at [528, 45] on span "READY FOR INVOI..." at bounding box center [525, 45] width 36 height 8
click at [556, 90] on div "Order details Collaborate Checklists 0/0 Tracking Linked Orders Timeline Order …" at bounding box center [287, 228] width 550 height 405
click at [522, 10] on button "Options" at bounding box center [517, 9] width 30 height 10
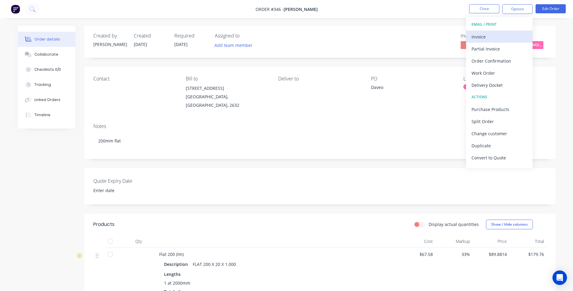
click at [482, 36] on div "Invoice" at bounding box center [499, 36] width 56 height 9
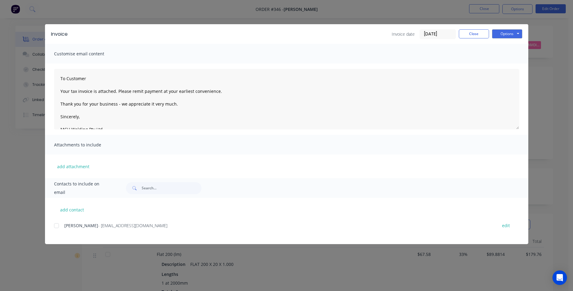
click at [56, 226] on div at bounding box center [56, 225] width 12 height 12
click at [507, 35] on button "Options" at bounding box center [507, 33] width 30 height 9
click at [509, 44] on button "Preview" at bounding box center [511, 45] width 39 height 10
click at [475, 33] on button "Close" at bounding box center [474, 33] width 30 height 9
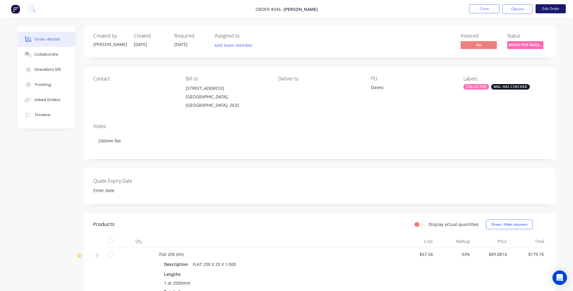
click at [545, 8] on button "Edit Order" at bounding box center [550, 8] width 30 height 9
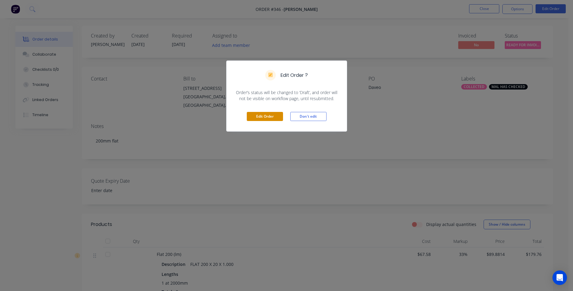
click at [271, 116] on button "Edit Order" at bounding box center [265, 116] width 36 height 9
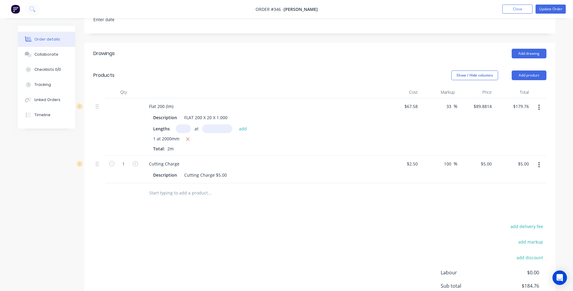
scroll to position [181, 0]
click at [538, 158] on button "button" at bounding box center [539, 163] width 14 height 11
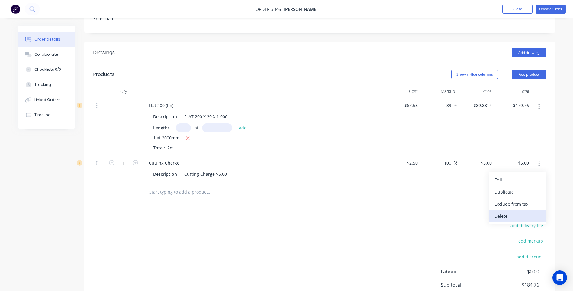
click at [501, 211] on div "Delete" at bounding box center [517, 215] width 47 height 9
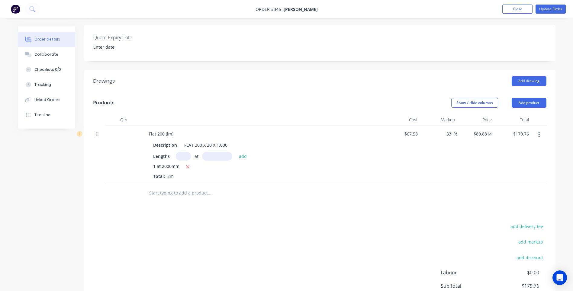
scroll to position [0, 0]
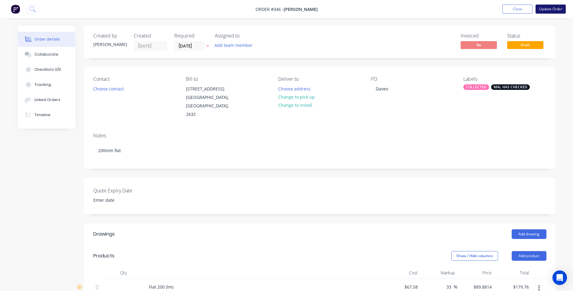
click at [545, 9] on button "Update Order" at bounding box center [550, 9] width 30 height 9
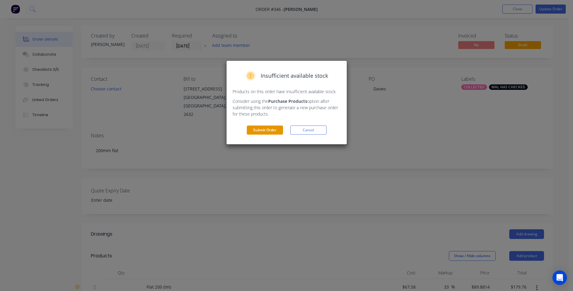
click at [266, 127] on button "Submit Order" at bounding box center [265, 129] width 36 height 9
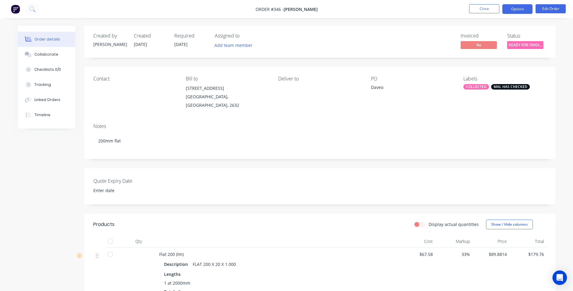
click at [515, 7] on button "Options" at bounding box center [517, 9] width 30 height 10
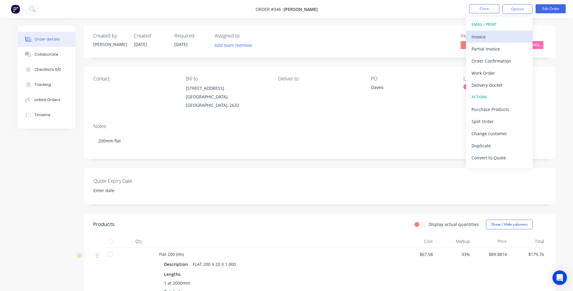
click at [480, 36] on div "Invoice" at bounding box center [499, 36] width 56 height 9
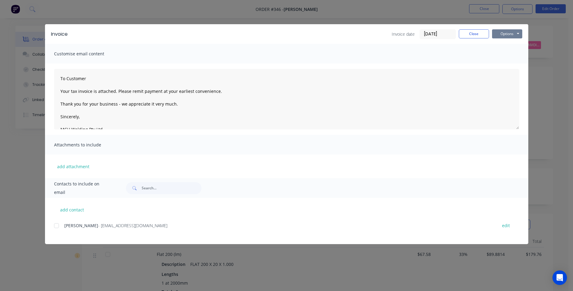
click at [505, 34] on button "Options" at bounding box center [507, 33] width 30 height 9
click at [511, 44] on button "Preview" at bounding box center [511, 45] width 39 height 10
click at [56, 226] on div at bounding box center [56, 225] width 12 height 12
click at [507, 35] on button "Options" at bounding box center [507, 33] width 30 height 9
click at [507, 63] on button "Email" at bounding box center [511, 64] width 39 height 10
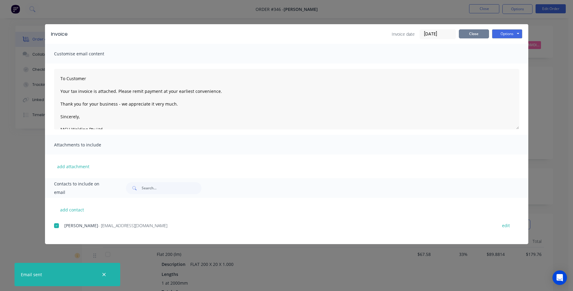
click at [481, 34] on button "Close" at bounding box center [474, 33] width 30 height 9
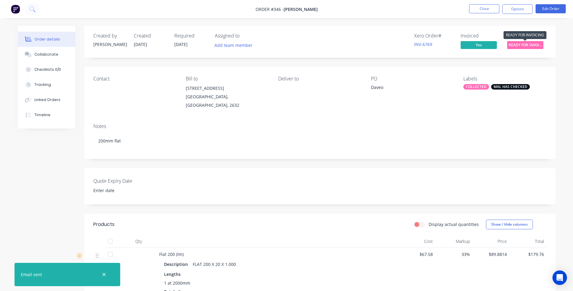
click at [519, 45] on span "READY FOR INVOI..." at bounding box center [525, 45] width 36 height 8
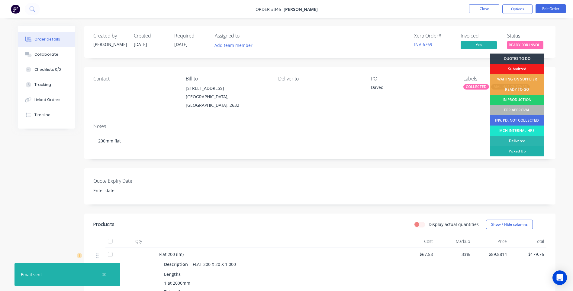
click at [523, 150] on div "Picked Up" at bounding box center [516, 151] width 53 height 10
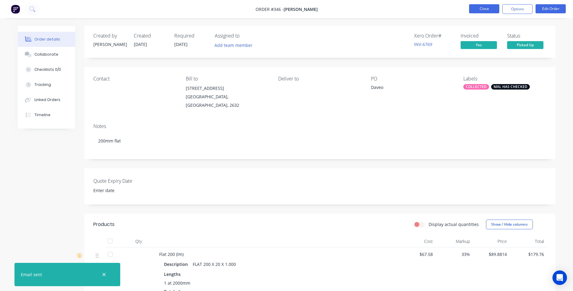
click at [483, 8] on button "Close" at bounding box center [484, 8] width 30 height 9
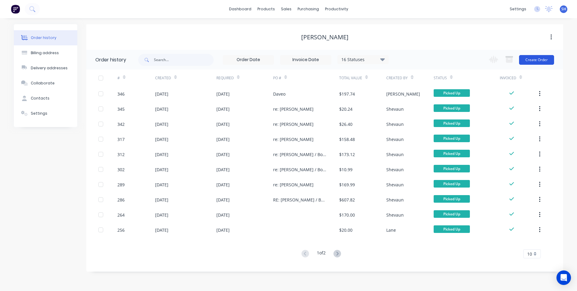
click at [534, 57] on button "Create Order" at bounding box center [536, 60] width 35 height 10
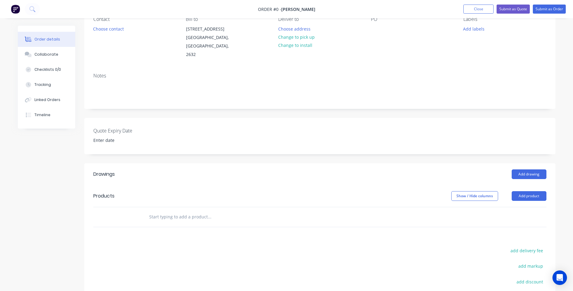
scroll to position [60, 0]
click at [524, 190] on button "Add product" at bounding box center [529, 195] width 35 height 10
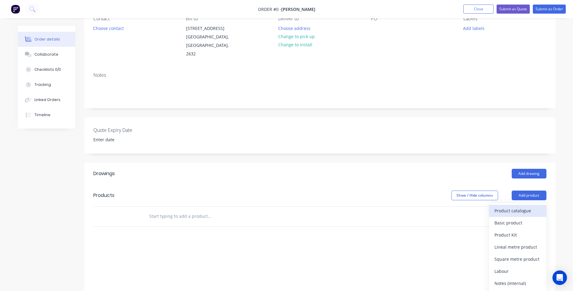
click at [515, 206] on div "Product catalogue" at bounding box center [517, 210] width 47 height 9
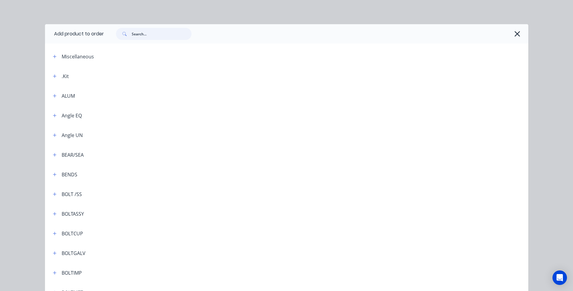
click at [139, 35] on input "text" at bounding box center [162, 34] width 60 height 12
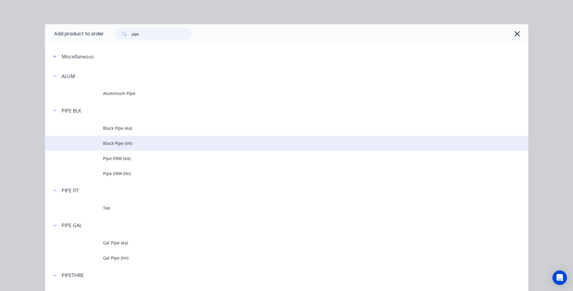
type input "pipe"
click at [123, 142] on span "Black Pipe (lm)" at bounding box center [273, 143] width 340 height 6
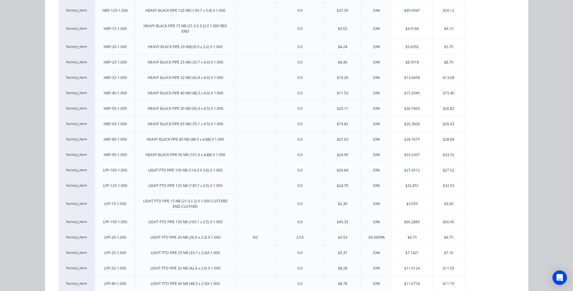
scroll to position [393, 0]
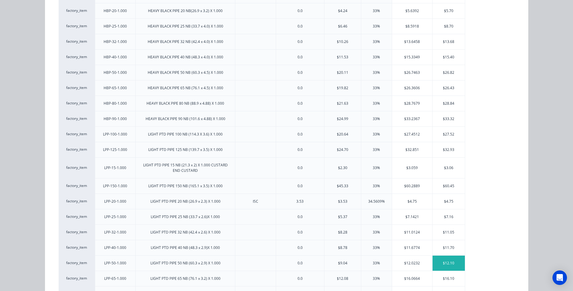
click at [445, 261] on div "$12.10" at bounding box center [448, 262] width 32 height 15
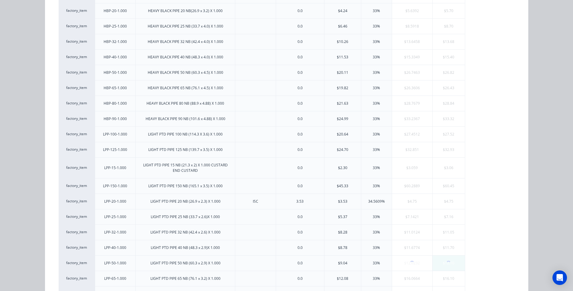
scroll to position [0, 0]
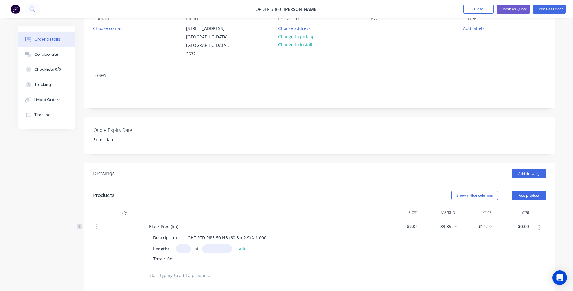
click at [182, 244] on input "text" at bounding box center [183, 248] width 15 height 9
type input "1"
type input "2"
type input "1030mm"
click at [241, 244] on button "add" at bounding box center [243, 248] width 14 height 8
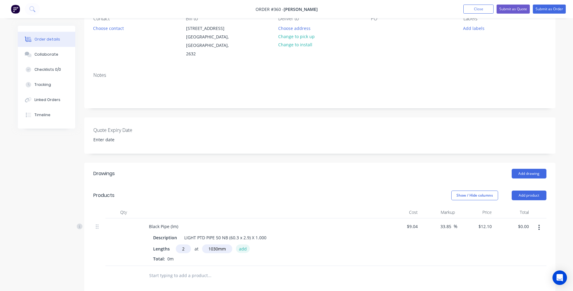
type input "$24.93"
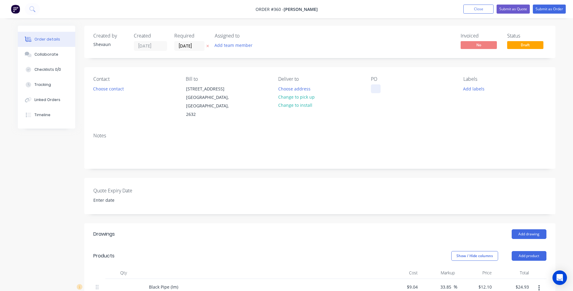
click at [375, 92] on div at bounding box center [376, 88] width 10 height 9
click at [473, 91] on button "Add labels" at bounding box center [474, 88] width 28 height 8
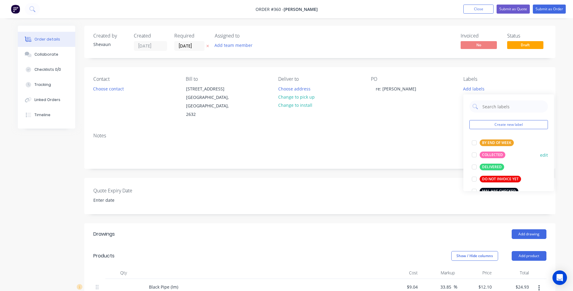
click at [496, 155] on div "COLLECTED" at bounding box center [493, 154] width 26 height 7
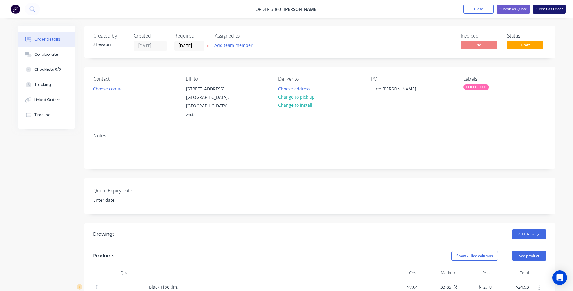
click at [548, 9] on button "Submit as Order" at bounding box center [549, 9] width 33 height 9
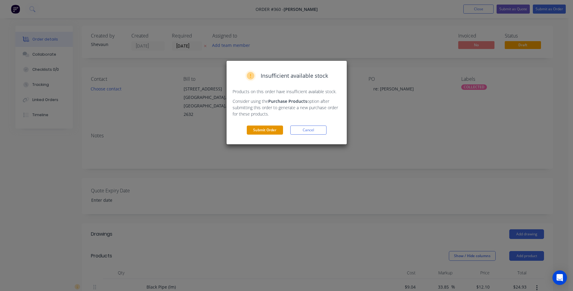
click at [268, 128] on button "Submit Order" at bounding box center [265, 129] width 36 height 9
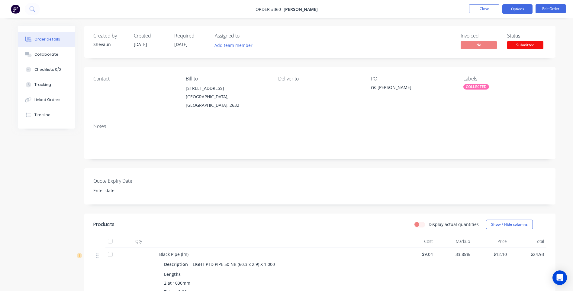
click at [520, 8] on button "Options" at bounding box center [517, 9] width 30 height 10
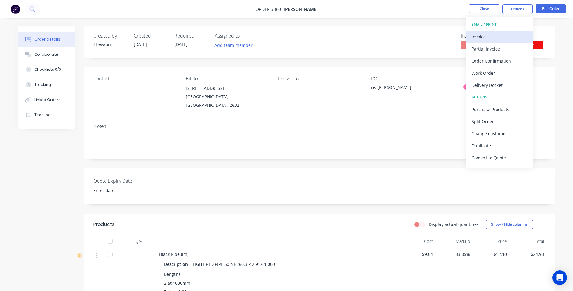
click at [482, 37] on div "Invoice" at bounding box center [499, 36] width 56 height 9
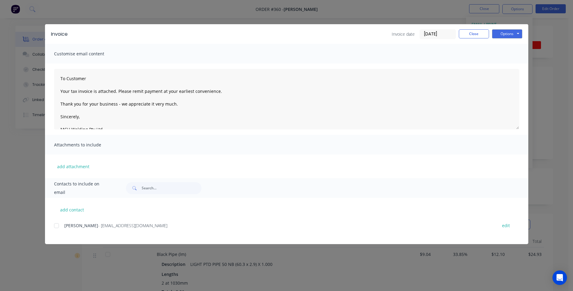
click at [56, 226] on div at bounding box center [56, 225] width 12 height 12
click at [506, 32] on button "Options" at bounding box center [507, 33] width 30 height 9
click at [509, 42] on button "Preview" at bounding box center [511, 45] width 39 height 10
click at [504, 33] on button "Options" at bounding box center [507, 33] width 30 height 9
click at [505, 63] on button "Email" at bounding box center [511, 64] width 39 height 10
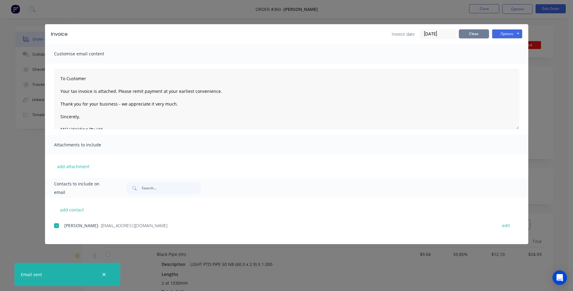
click at [476, 35] on button "Close" at bounding box center [474, 33] width 30 height 9
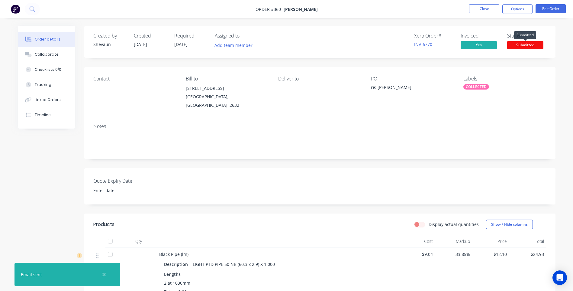
click at [525, 45] on span "Submitted" at bounding box center [525, 45] width 36 height 8
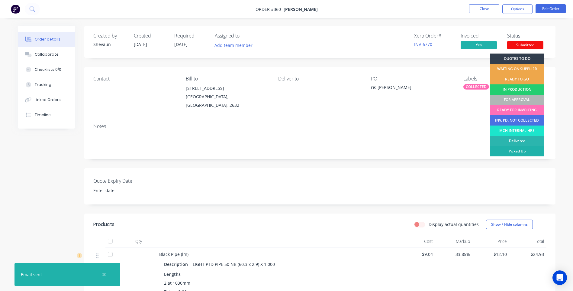
click at [526, 149] on div "Picked Up" at bounding box center [516, 151] width 53 height 10
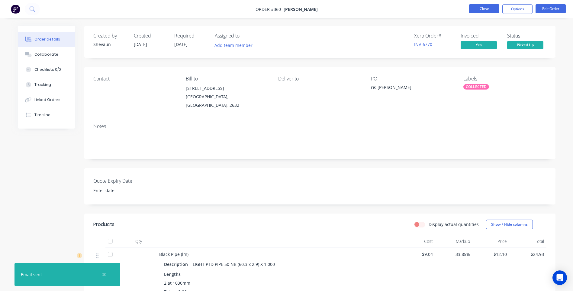
click at [482, 7] on button "Close" at bounding box center [484, 8] width 30 height 9
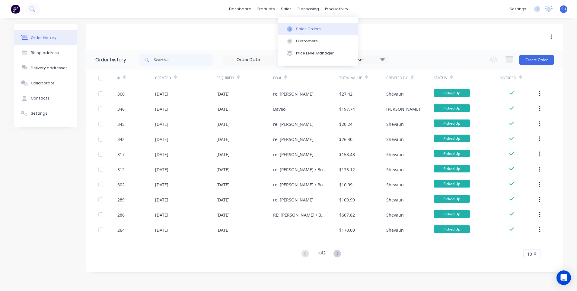
click at [303, 28] on div "Sales Orders" at bounding box center [308, 28] width 25 height 5
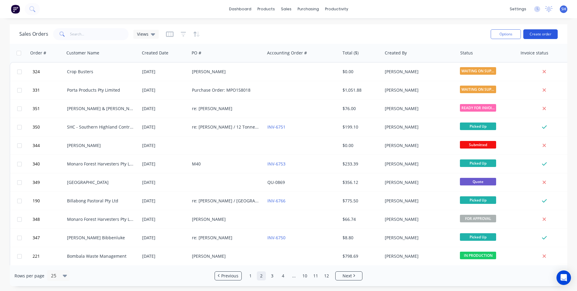
click at [544, 34] on button "Create order" at bounding box center [541, 34] width 34 height 10
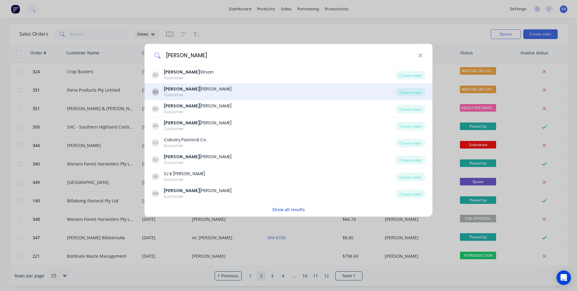
type input "andrew"
click at [175, 90] on b "Andrew" at bounding box center [182, 89] width 36 height 6
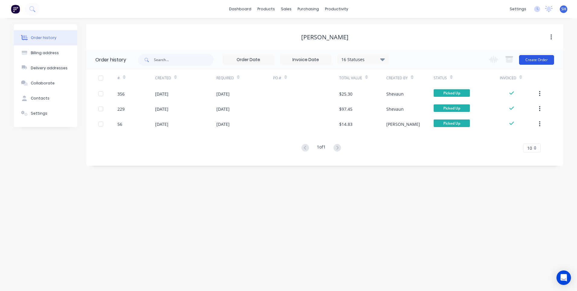
click at [535, 58] on button "Create Order" at bounding box center [536, 60] width 35 height 10
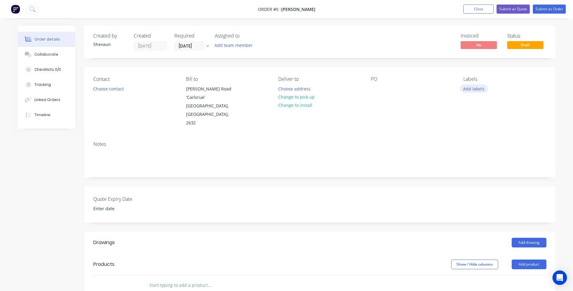
click at [469, 89] on button "Add labels" at bounding box center [474, 88] width 28 height 8
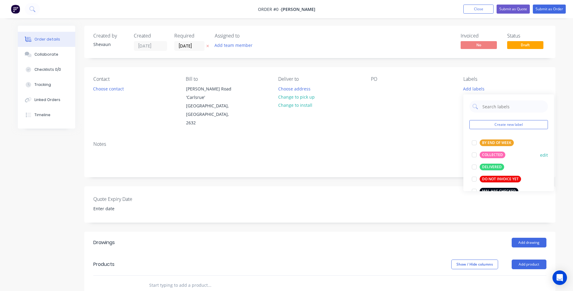
click at [492, 154] on div "COLLECTED" at bounding box center [493, 154] width 26 height 7
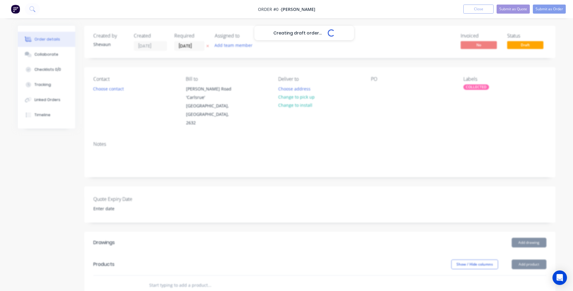
click at [525, 247] on div "Creating draft order... Loading... Order details Collaborate Checklists 0/0 Tra…" at bounding box center [287, 237] width 550 height 423
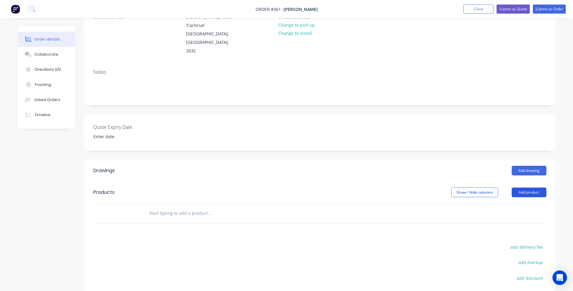
scroll to position [91, 0]
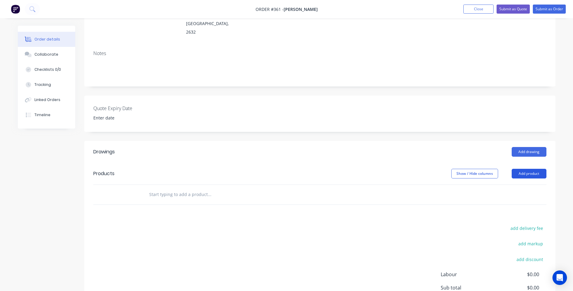
click at [530, 169] on button "Add product" at bounding box center [529, 174] width 35 height 10
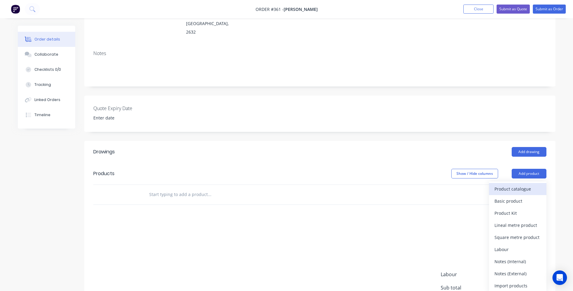
click at [515, 184] on div "Product catalogue" at bounding box center [517, 188] width 47 height 9
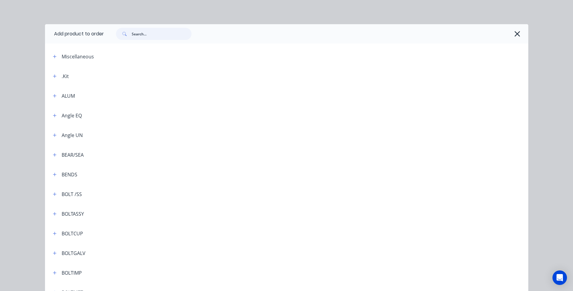
click at [132, 32] on input "text" at bounding box center [162, 34] width 60 height 12
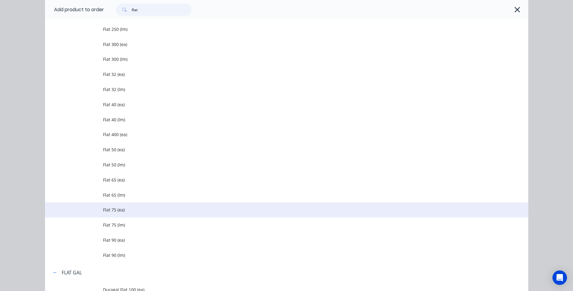
scroll to position [513, 0]
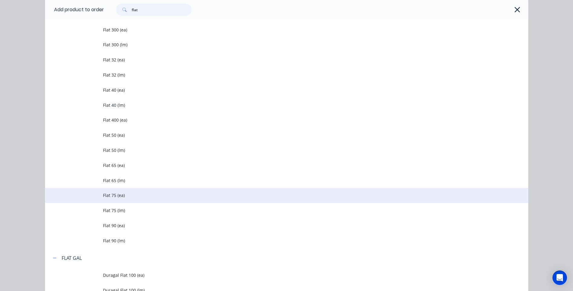
type input "flat"
click at [116, 194] on span "Flat 75 (ea)" at bounding box center [273, 195] width 340 height 6
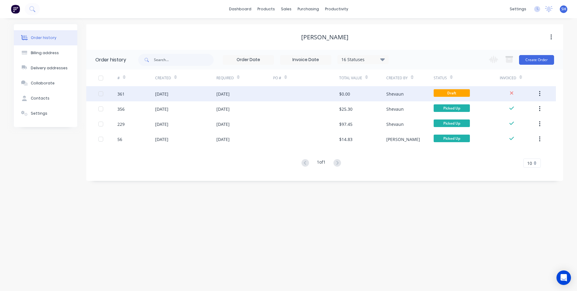
click at [300, 93] on div at bounding box center [306, 93] width 66 height 15
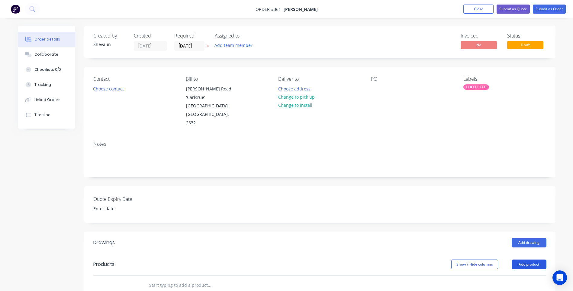
click at [527, 259] on button "Add product" at bounding box center [529, 264] width 35 height 10
click at [512, 275] on div "Product catalogue" at bounding box center [517, 279] width 47 height 9
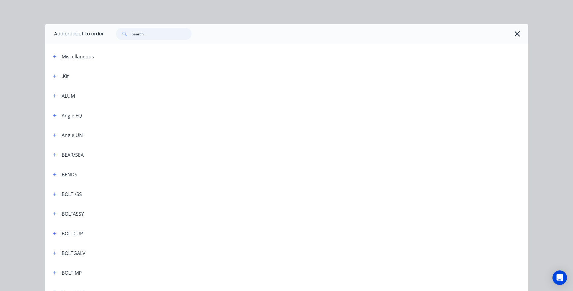
click at [136, 34] on input "text" at bounding box center [162, 34] width 60 height 12
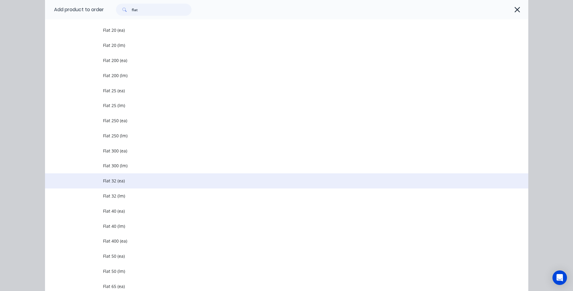
scroll to position [604, 0]
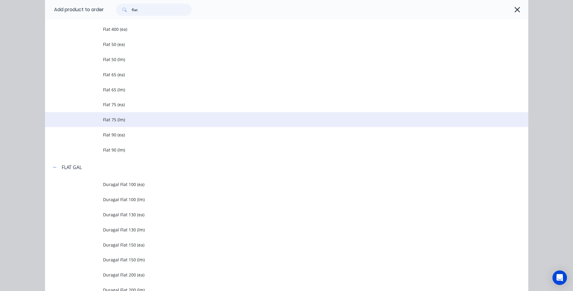
type input "flat"
click at [116, 117] on span "Flat 75 (lm)" at bounding box center [273, 119] width 340 height 6
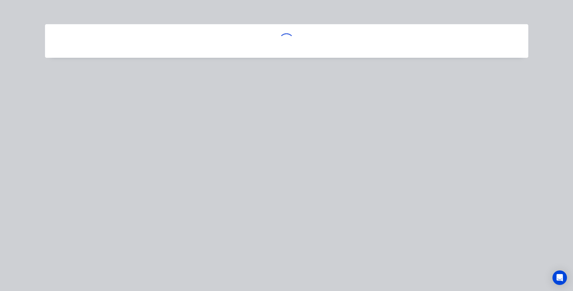
scroll to position [0, 0]
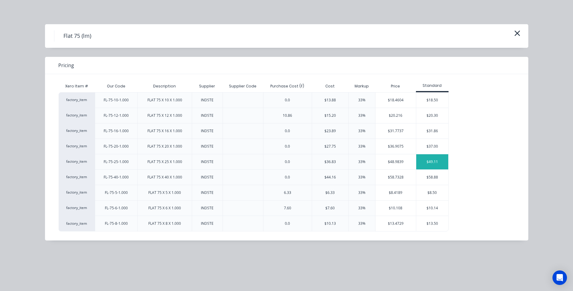
click at [431, 159] on div "$49.11" at bounding box center [432, 161] width 32 height 15
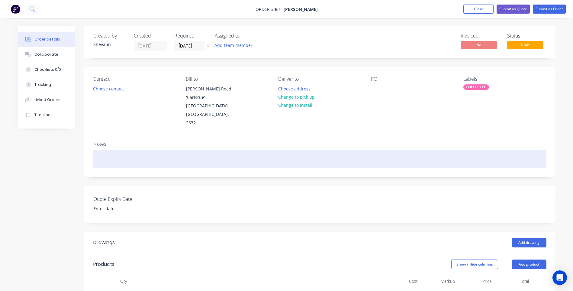
click at [461, 149] on div at bounding box center [319, 158] width 453 height 18
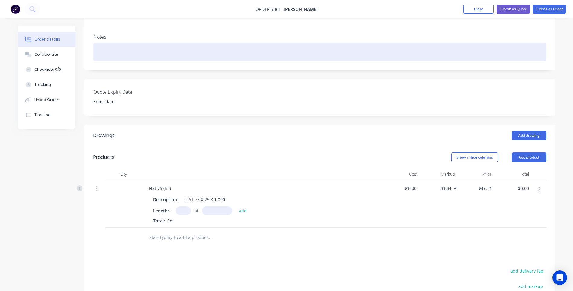
scroll to position [121, 0]
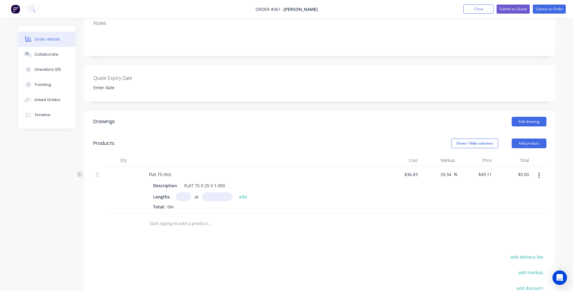
click at [181, 192] on input "text" at bounding box center [183, 196] width 15 height 9
type input "1"
type input "400mm"
click at [243, 192] on button "add" at bounding box center [243, 196] width 14 height 8
type input "$19.64"
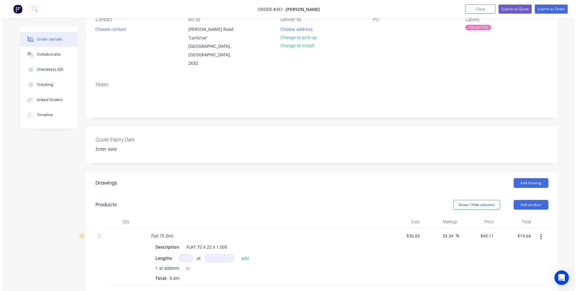
scroll to position [0, 0]
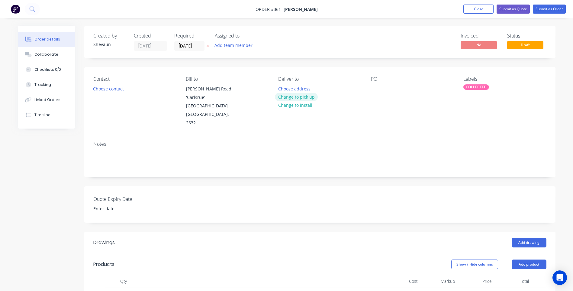
click at [295, 97] on button "Change to pick up" at bounding box center [296, 97] width 43 height 8
click at [550, 9] on button "Submit as Order" at bounding box center [549, 9] width 33 height 9
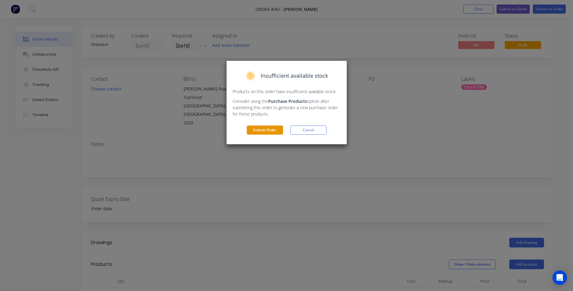
click at [270, 128] on button "Submit Order" at bounding box center [265, 129] width 36 height 9
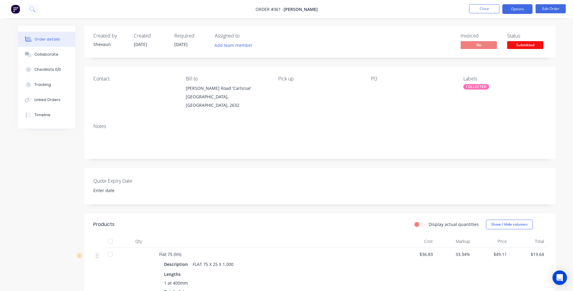
click at [518, 10] on button "Options" at bounding box center [517, 9] width 30 height 10
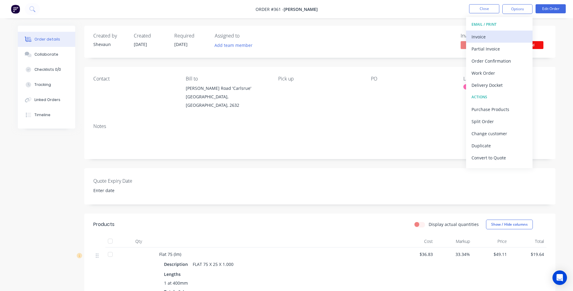
click at [478, 35] on div "Invoice" at bounding box center [499, 36] width 56 height 9
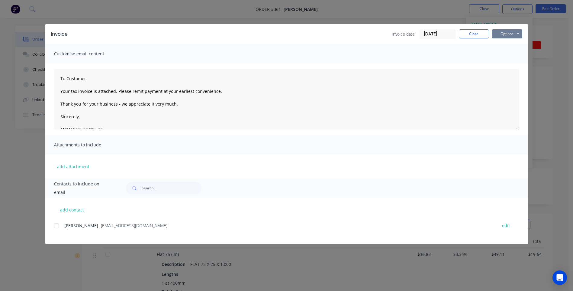
click at [506, 35] on button "Options" at bounding box center [507, 33] width 30 height 9
click at [513, 43] on button "Preview" at bounding box center [511, 45] width 39 height 10
click at [56, 225] on div at bounding box center [56, 225] width 12 height 12
click at [508, 33] on button "Options" at bounding box center [507, 33] width 30 height 9
click at [509, 63] on button "Email" at bounding box center [511, 64] width 39 height 10
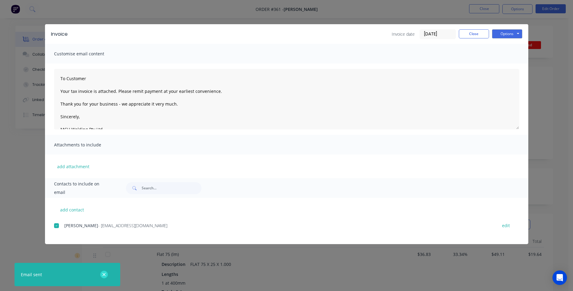
click at [104, 275] on icon "button" at bounding box center [103, 273] width 3 height 3
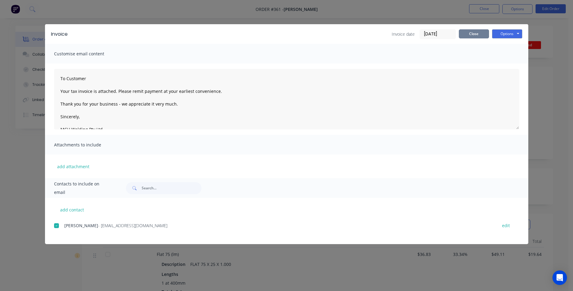
click at [482, 36] on button "Close" at bounding box center [474, 33] width 30 height 9
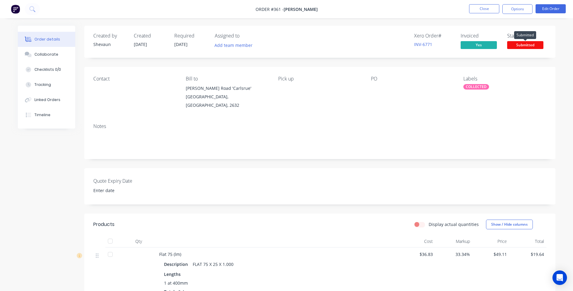
click at [519, 45] on span "Submitted" at bounding box center [525, 45] width 36 height 8
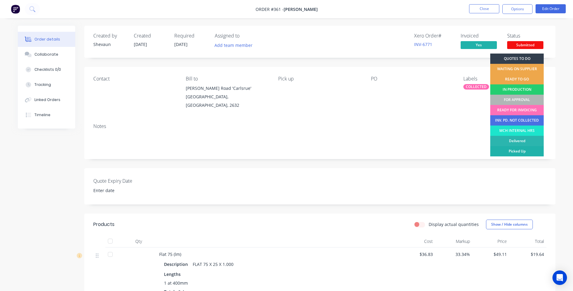
click at [526, 150] on div "Picked Up" at bounding box center [516, 151] width 53 height 10
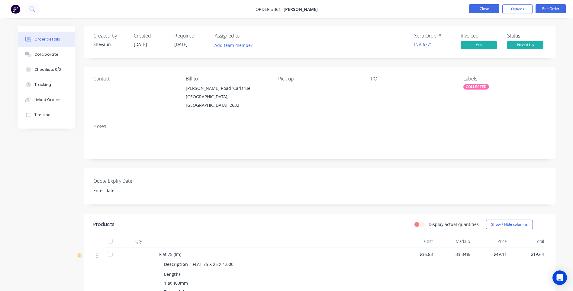
click at [483, 9] on button "Close" at bounding box center [484, 8] width 30 height 9
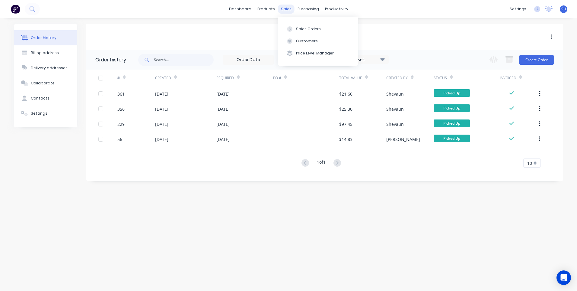
click at [287, 11] on div "sales" at bounding box center [286, 9] width 17 height 9
click at [299, 27] on div "Sales Orders" at bounding box center [308, 28] width 25 height 5
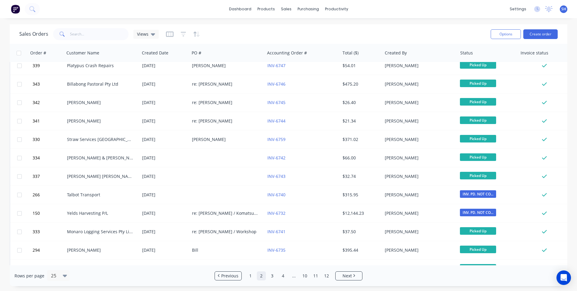
scroll to position [261, 0]
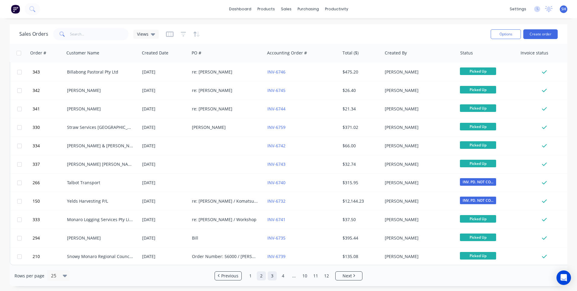
click at [273, 275] on link "3" at bounding box center [272, 275] width 9 height 9
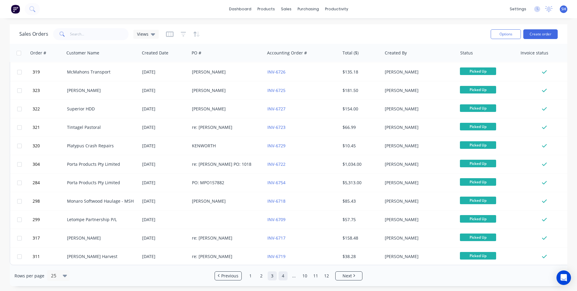
click at [283, 277] on link "4" at bounding box center [283, 275] width 9 height 9
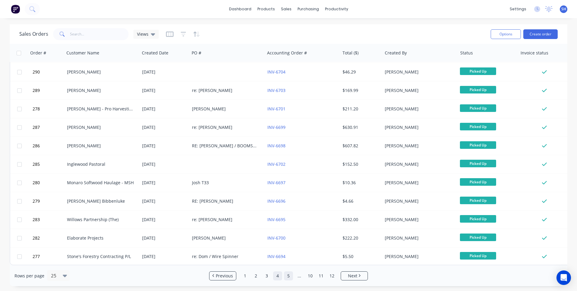
click at [289, 275] on link "5" at bounding box center [288, 275] width 9 height 9
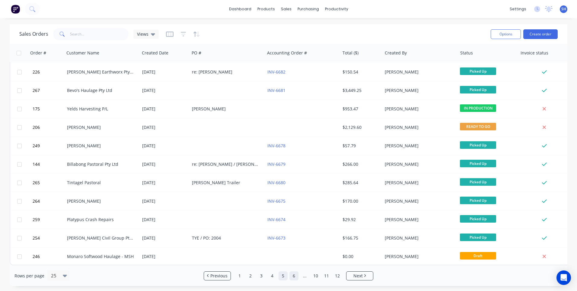
click at [294, 276] on link "6" at bounding box center [294, 275] width 9 height 9
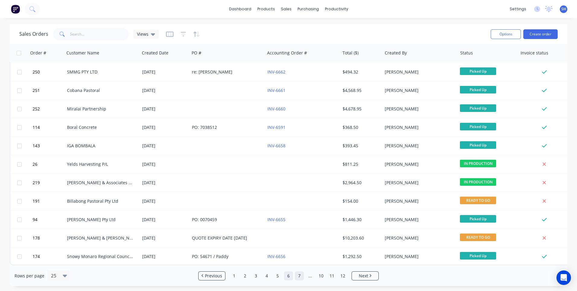
click at [300, 275] on link "7" at bounding box center [299, 275] width 9 height 9
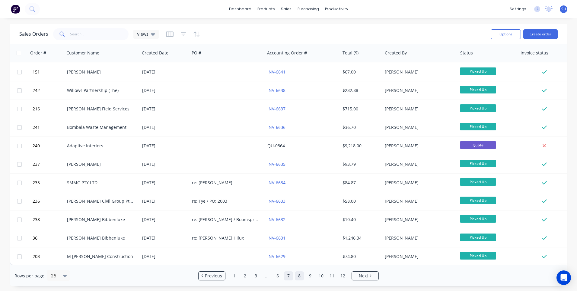
click at [299, 276] on link "8" at bounding box center [299, 275] width 9 height 9
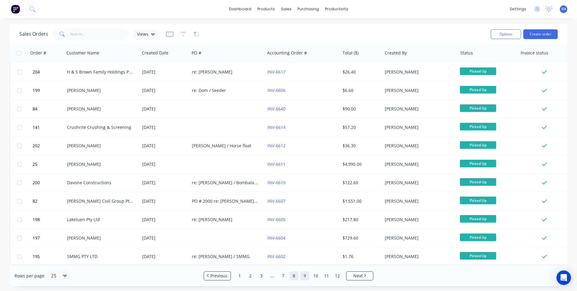
click at [306, 277] on link "9" at bounding box center [304, 275] width 9 height 9
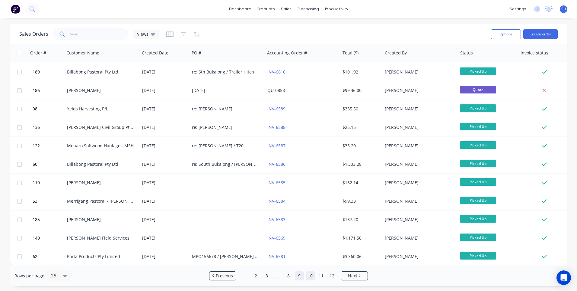
click at [312, 276] on link "10" at bounding box center [310, 275] width 9 height 9
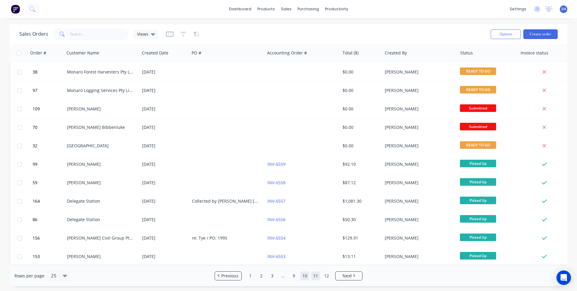
click at [316, 278] on link "11" at bounding box center [315, 275] width 9 height 9
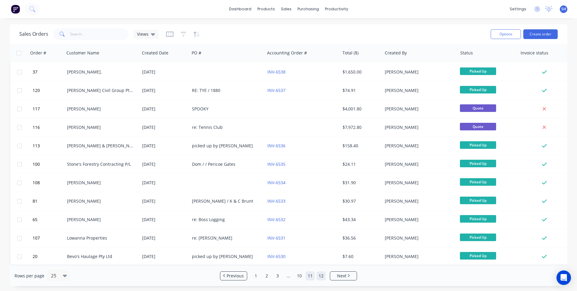
click at [321, 278] on link "12" at bounding box center [321, 275] width 9 height 9
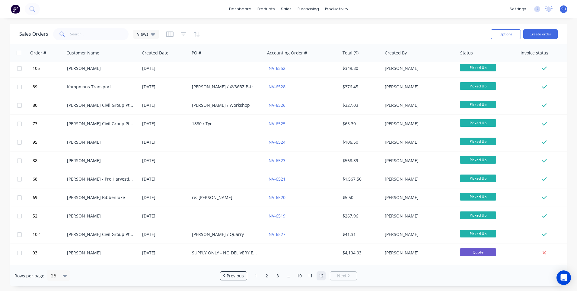
scroll to position [0, 0]
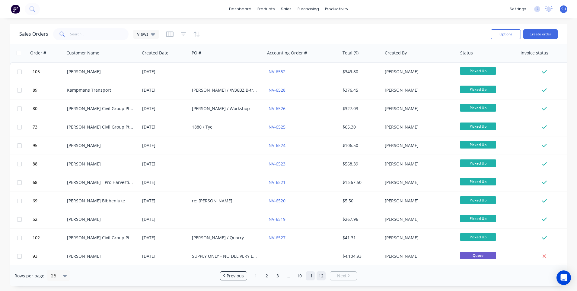
click at [311, 275] on link "11" at bounding box center [310, 275] width 9 height 9
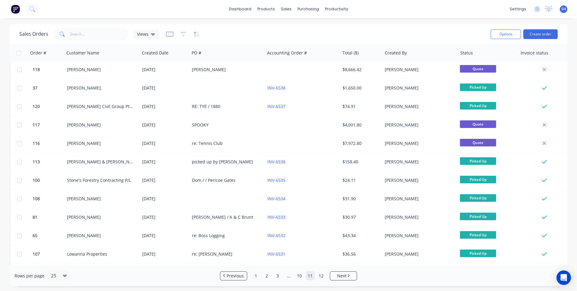
scroll to position [261, 0]
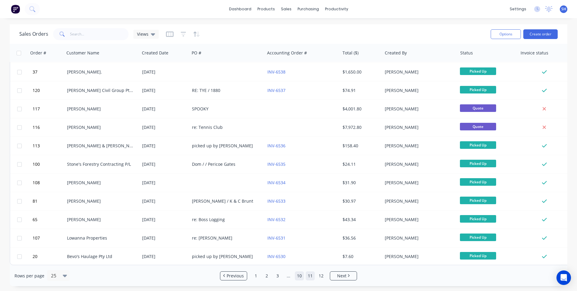
click at [301, 276] on link "10" at bounding box center [299, 275] width 9 height 9
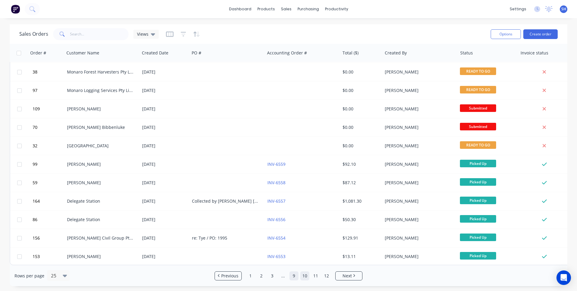
click at [295, 276] on link "9" at bounding box center [294, 275] width 9 height 9
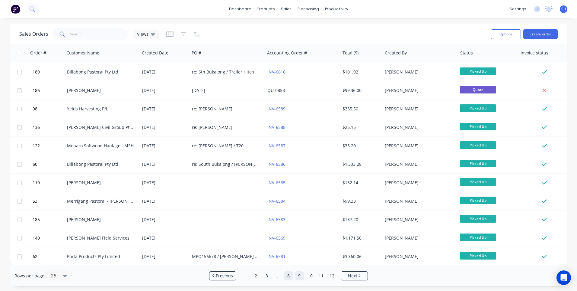
click at [288, 276] on link "8" at bounding box center [288, 275] width 9 height 9
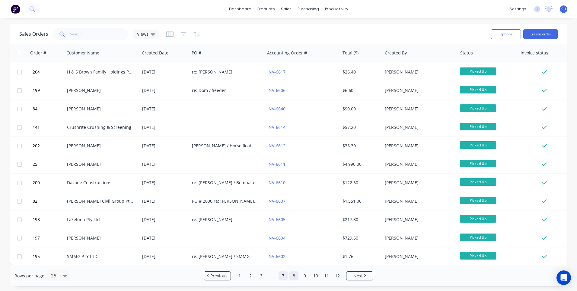
click at [282, 275] on link "7" at bounding box center [283, 275] width 9 height 9
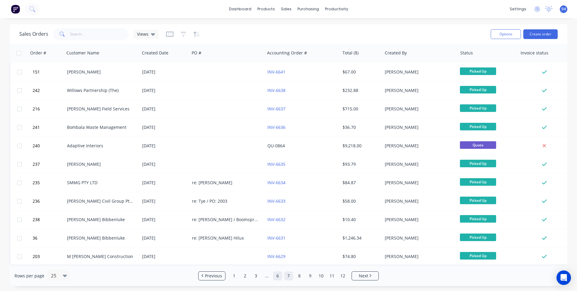
click at [277, 275] on link "6" at bounding box center [277, 275] width 9 height 9
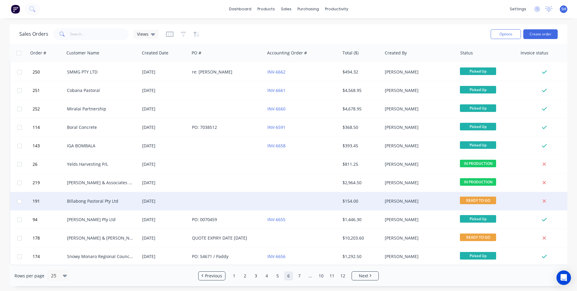
click at [307, 199] on div at bounding box center [302, 201] width 75 height 18
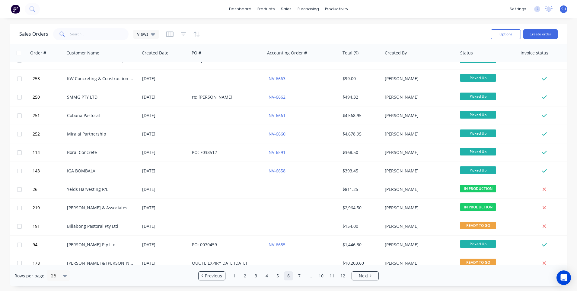
scroll to position [261, 0]
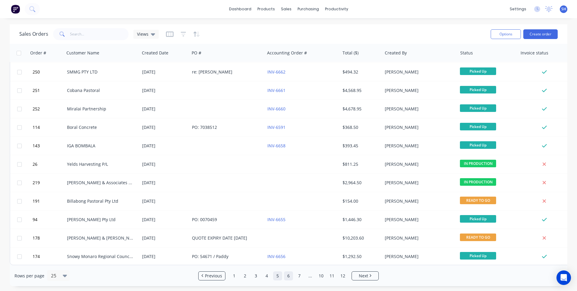
click at [277, 275] on link "5" at bounding box center [277, 275] width 9 height 9
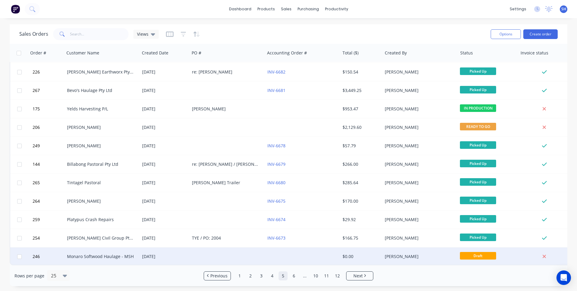
click at [219, 252] on div at bounding box center [227, 256] width 75 height 18
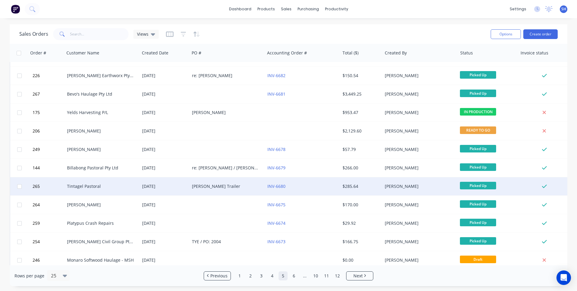
scroll to position [261, 0]
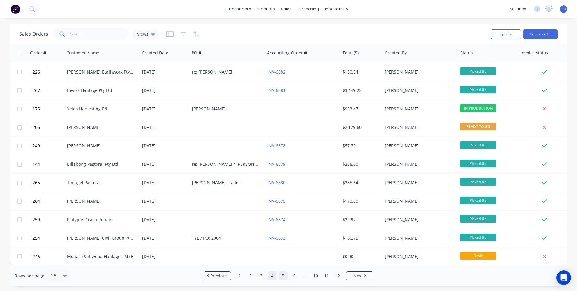
click at [271, 276] on link "4" at bounding box center [272, 275] width 9 height 9
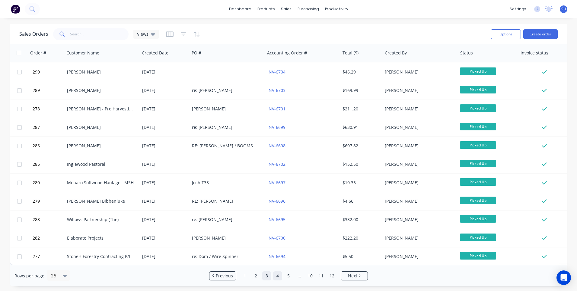
click at [265, 275] on link "3" at bounding box center [266, 275] width 9 height 9
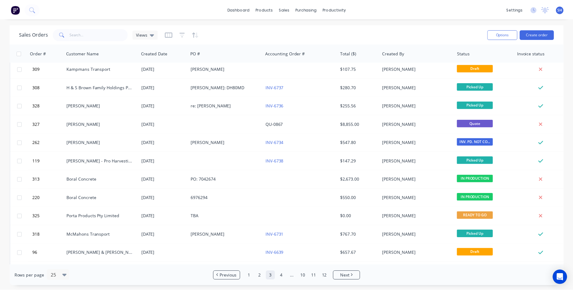
scroll to position [0, 0]
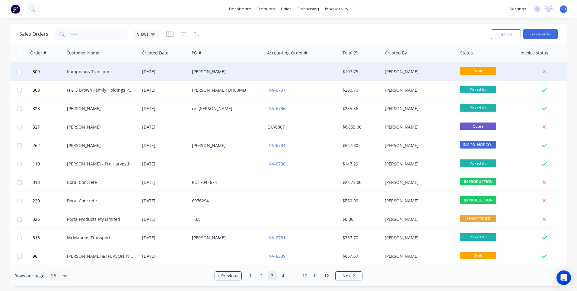
click at [252, 71] on div "Blake" at bounding box center [225, 72] width 67 height 6
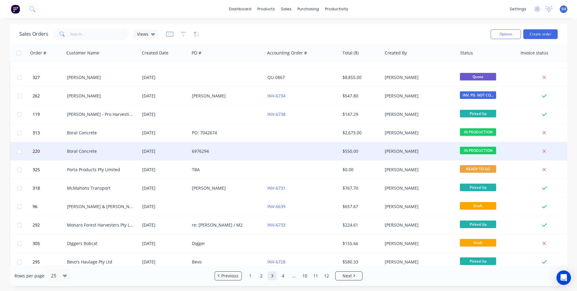
scroll to position [60, 0]
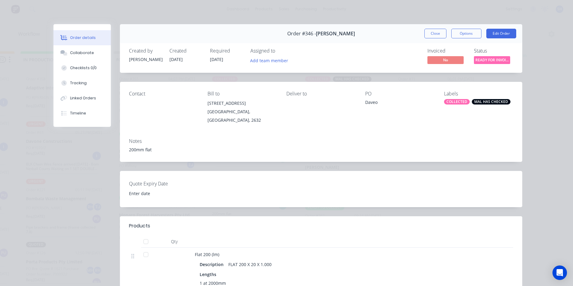
scroll to position [86, 0]
click at [433, 34] on button "Close" at bounding box center [435, 34] width 22 height 10
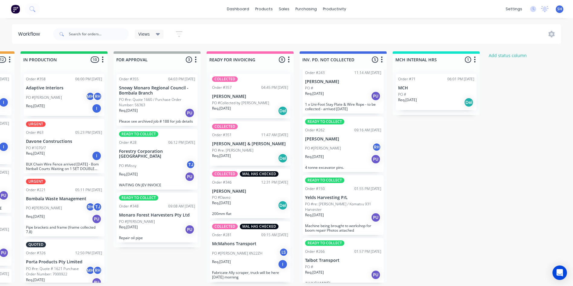
click at [13, 7] on img at bounding box center [15, 9] width 9 height 9
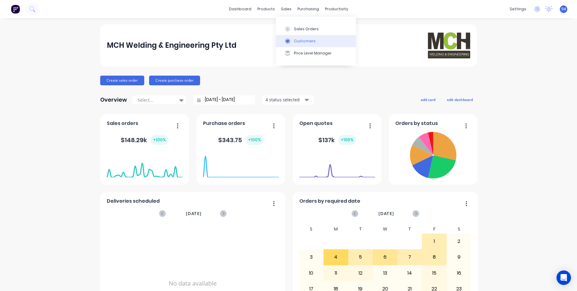
click at [298, 39] on div "Customers" at bounding box center [305, 40] width 22 height 5
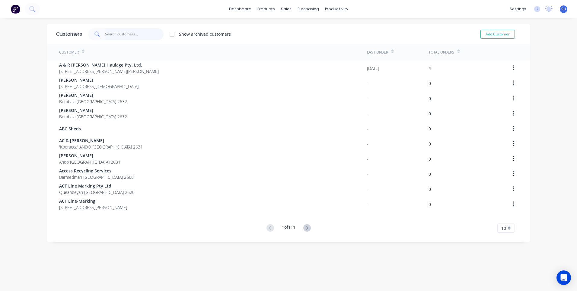
click at [123, 37] on input "text" at bounding box center [134, 34] width 59 height 12
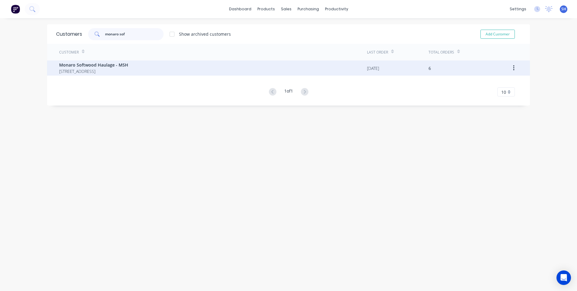
type input "monaro sof"
click at [101, 66] on span "Monaro Softwood Haulage - MSH" at bounding box center [93, 65] width 69 height 6
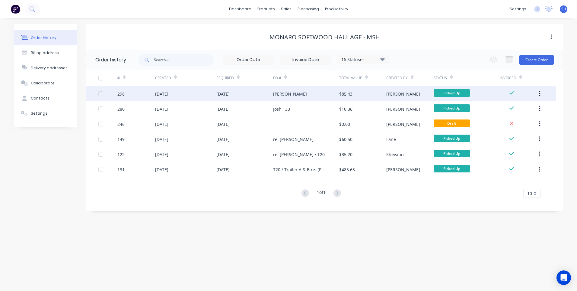
click at [306, 93] on div "Craig" at bounding box center [306, 93] width 66 height 15
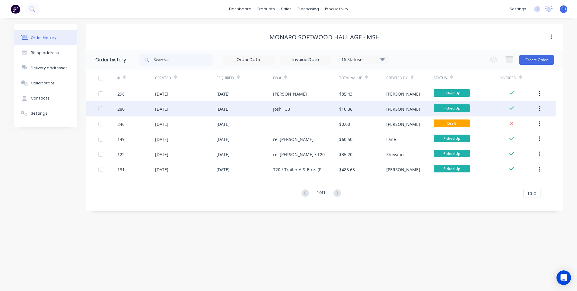
click at [229, 108] on div "31 Jul 2025" at bounding box center [223, 109] width 13 height 6
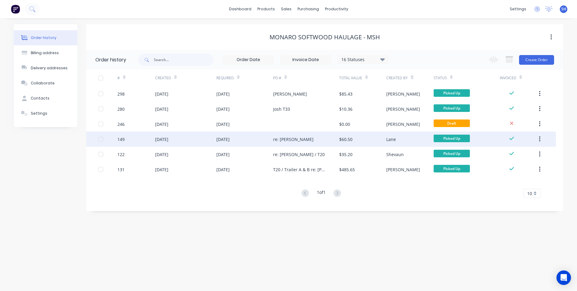
click at [260, 139] on div "11 Jul 2025" at bounding box center [245, 138] width 57 height 15
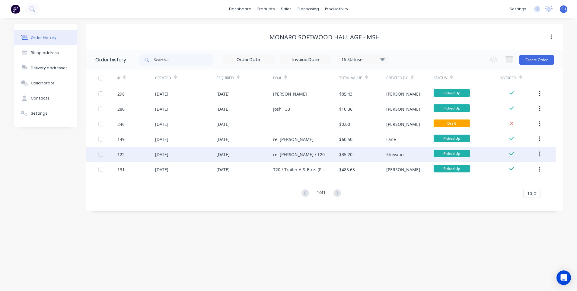
click at [249, 154] on div "09 Jul 2025" at bounding box center [245, 153] width 57 height 15
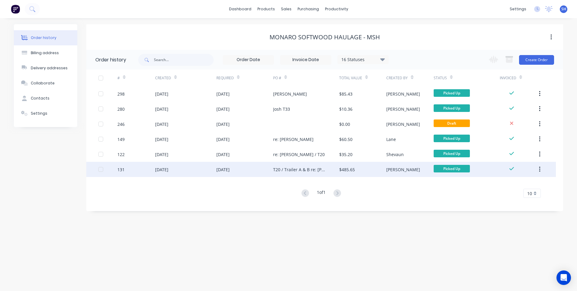
click at [257, 171] on div "09 Jul 2025" at bounding box center [245, 169] width 57 height 15
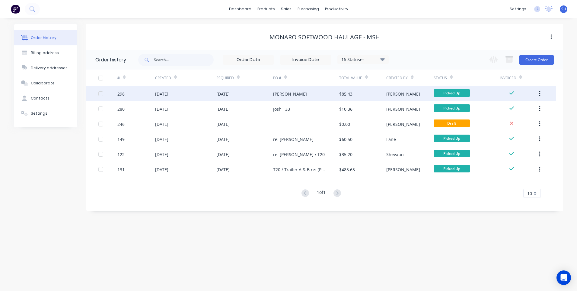
click at [257, 93] on div "04 Aug 2025" at bounding box center [245, 93] width 57 height 15
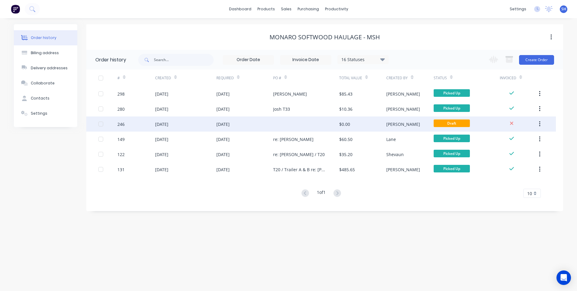
click at [252, 124] on div "[DATE]" at bounding box center [245, 123] width 57 height 15
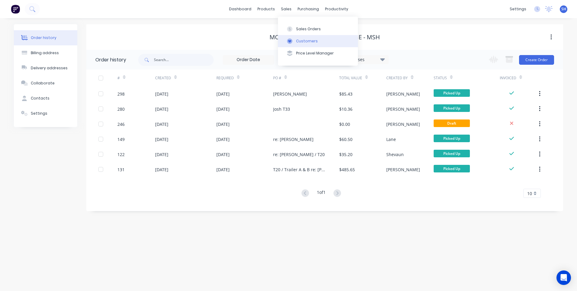
click at [305, 38] on div "Customers" at bounding box center [307, 40] width 22 height 5
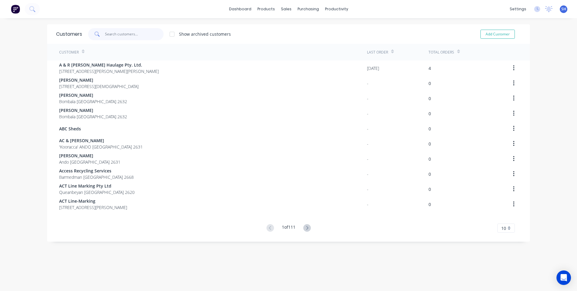
click at [109, 31] on input "text" at bounding box center [134, 34] width 59 height 12
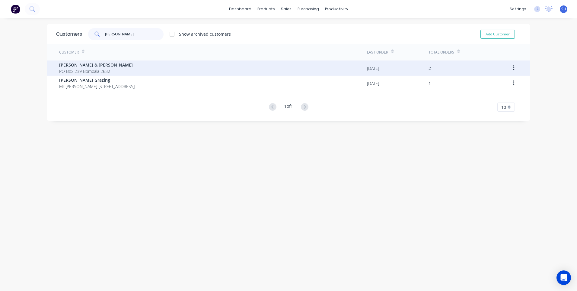
type input "damien"
click at [88, 68] on span "PO Box 239 Bombala 2632" at bounding box center [96, 71] width 74 height 6
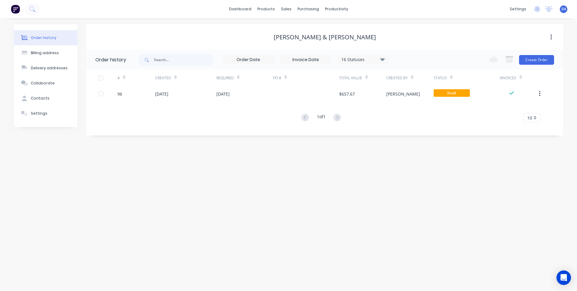
click at [360, 57] on div "16 Statuses" at bounding box center [363, 59] width 51 height 7
click at [389, 144] on div "Archived" at bounding box center [375, 144] width 75 height 12
click at [413, 141] on label at bounding box center [413, 141] width 0 height 0
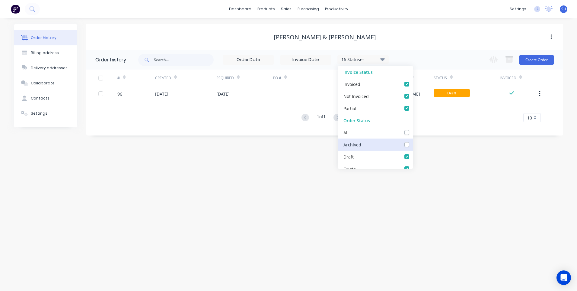
click at [413, 145] on input "checkbox" at bounding box center [415, 144] width 5 height 6
checkbox input "true"
click at [429, 177] on div "Order history Billing address Delivery addresses Collaborate Contacts Settings …" at bounding box center [288, 154] width 577 height 272
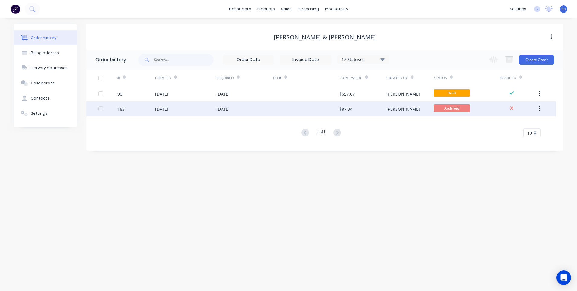
click at [298, 108] on div at bounding box center [306, 108] width 66 height 15
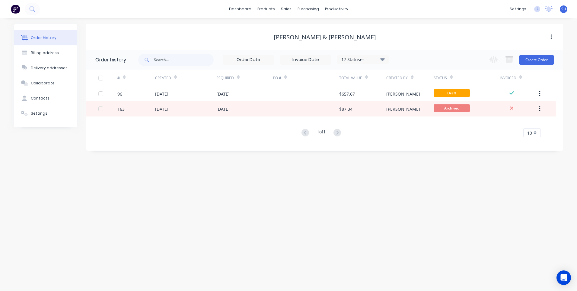
click at [352, 57] on div "17 Statuses" at bounding box center [363, 59] width 51 height 7
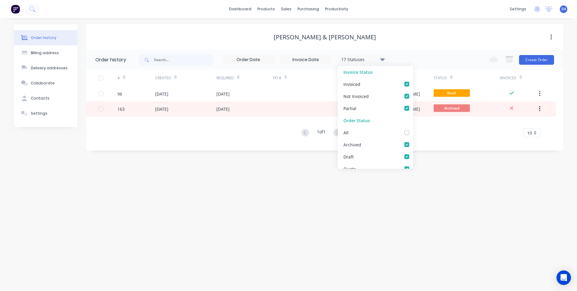
click at [375, 144] on div "Archived" at bounding box center [375, 144] width 75 height 12
click at [413, 141] on label at bounding box center [413, 141] width 0 height 0
click at [413, 146] on input "checkbox" at bounding box center [415, 144] width 5 height 6
checkbox input "false"
click at [441, 172] on div "Order history Billing address Delivery addresses Collaborate Contacts Settings …" at bounding box center [288, 154] width 577 height 272
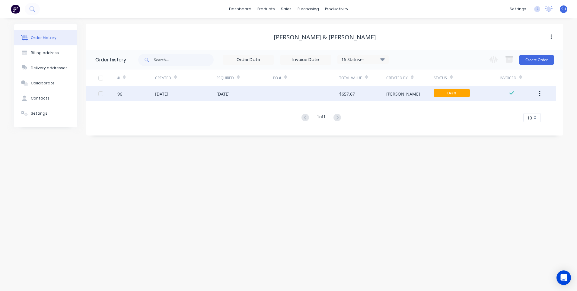
click at [246, 92] on div "08 Jul 2025" at bounding box center [245, 93] width 57 height 15
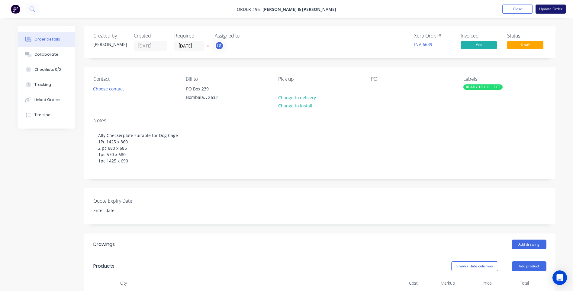
click at [547, 9] on button "Update Order" at bounding box center [550, 9] width 30 height 9
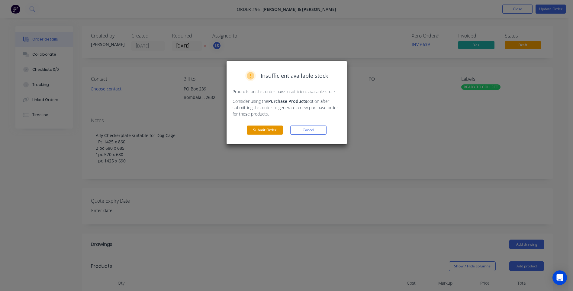
click at [260, 131] on button "Submit Order" at bounding box center [265, 129] width 36 height 9
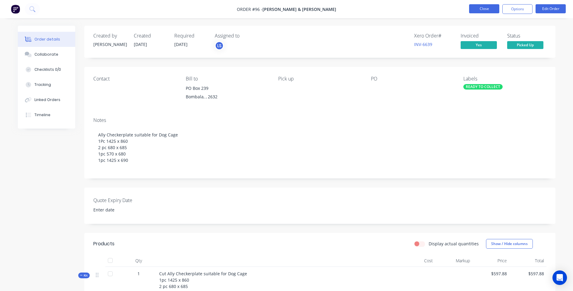
click at [483, 8] on button "Close" at bounding box center [484, 8] width 30 height 9
click at [14, 8] on img at bounding box center [15, 9] width 9 height 9
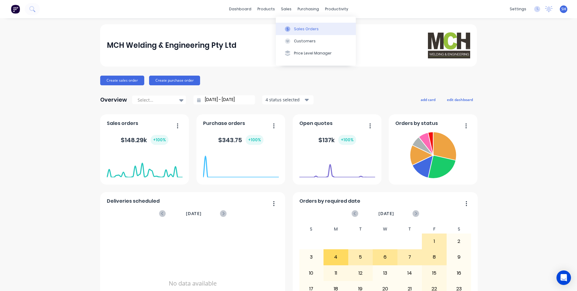
click at [303, 28] on div "Sales Orders" at bounding box center [306, 28] width 25 height 5
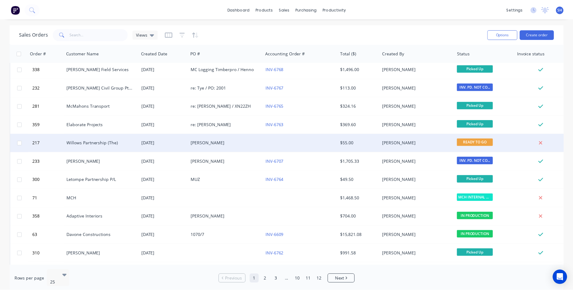
scroll to position [91, 0]
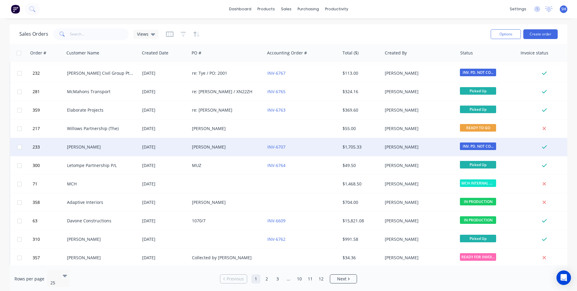
click at [311, 146] on div "INV-6707" at bounding box center [301, 147] width 67 height 6
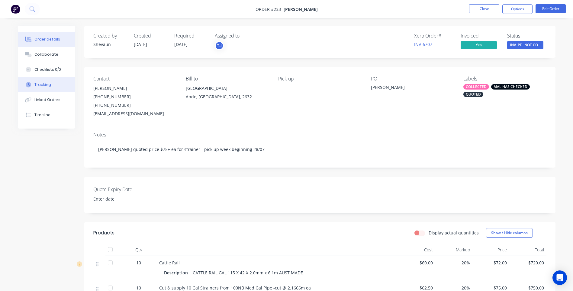
click at [42, 84] on div "Tracking" at bounding box center [42, 84] width 17 height 5
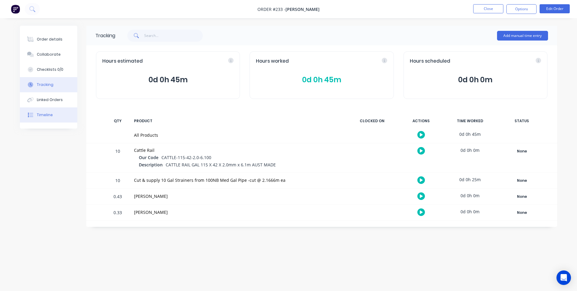
click at [42, 114] on div "Timeline" at bounding box center [45, 114] width 16 height 5
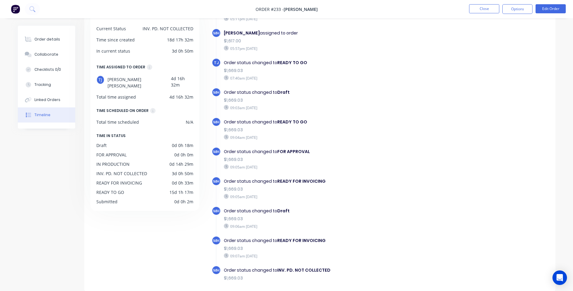
scroll to position [418, 0]
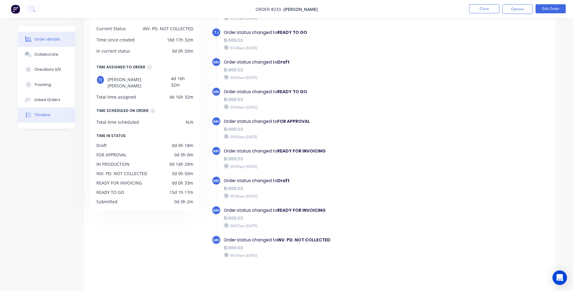
click at [46, 37] on div "Order details" at bounding box center [47, 39] width 26 height 5
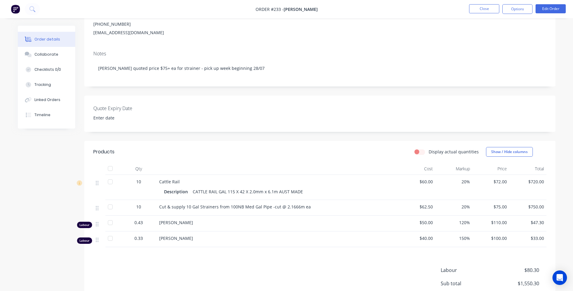
scroll to position [145, 0]
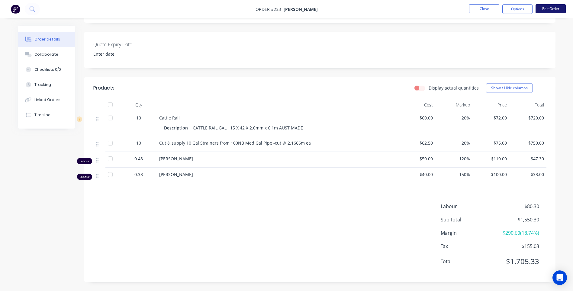
click at [546, 7] on button "Edit Order" at bounding box center [550, 8] width 30 height 9
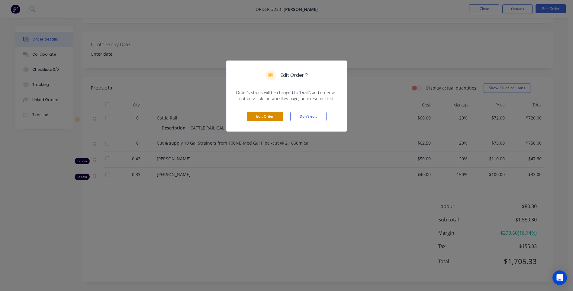
click at [263, 115] on button "Edit Order" at bounding box center [265, 116] width 36 height 9
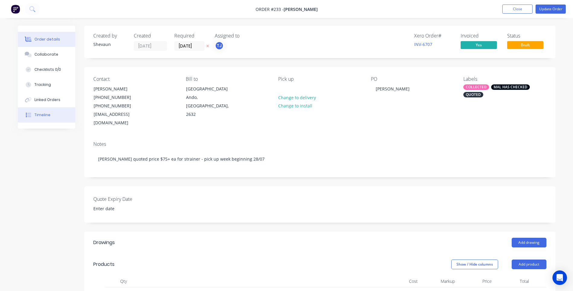
click at [41, 114] on div "Timeline" at bounding box center [42, 114] width 16 height 5
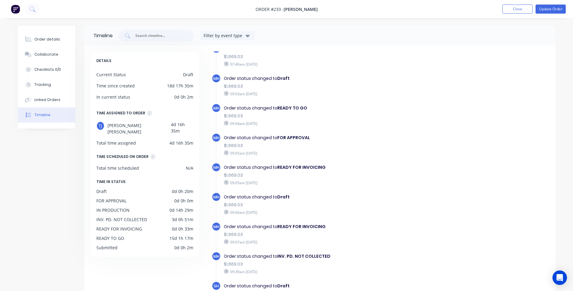
scroll to position [30, 0]
